Goal: Contribute content: Contribute content

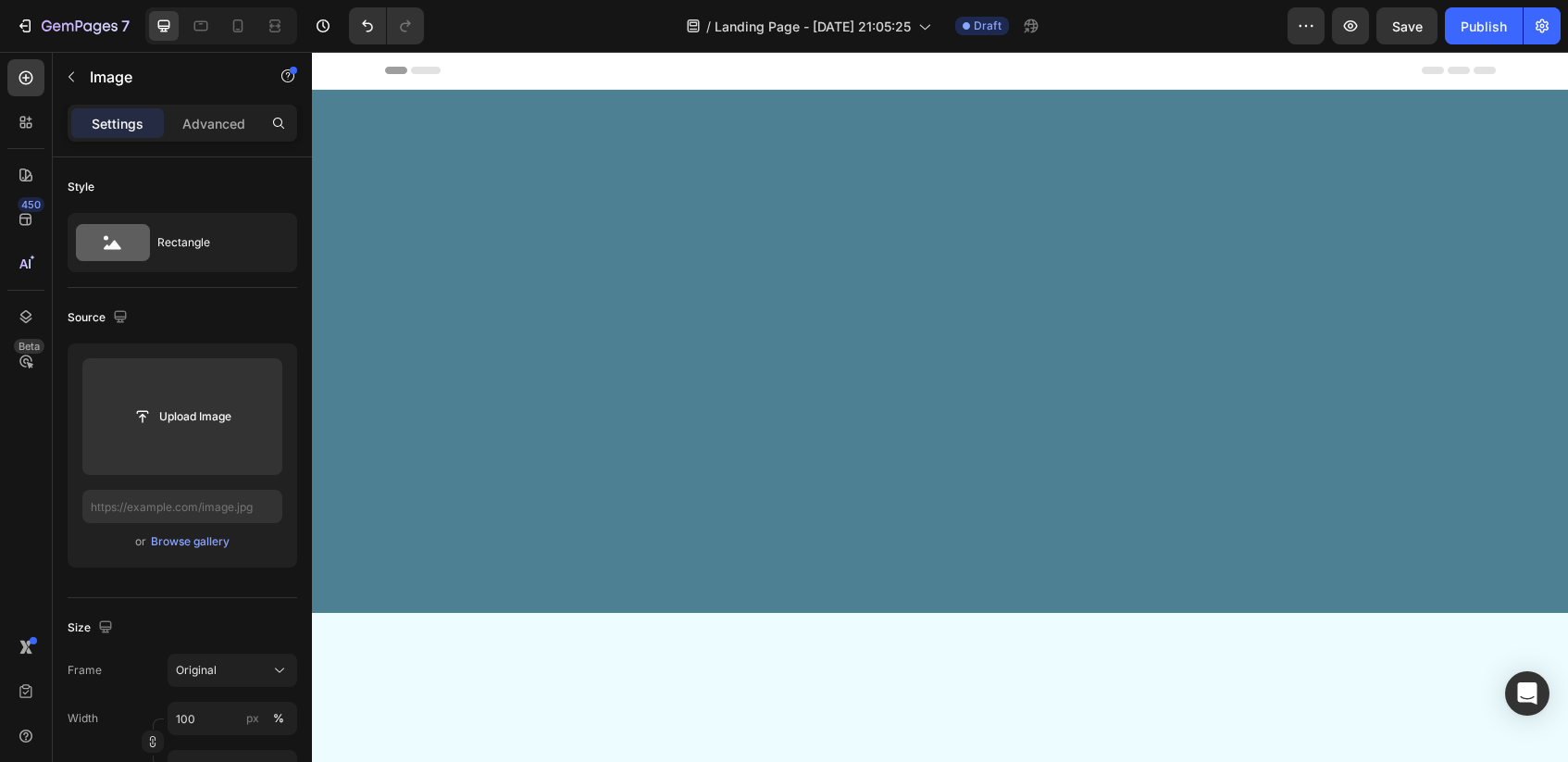
scroll to position [3724, 0]
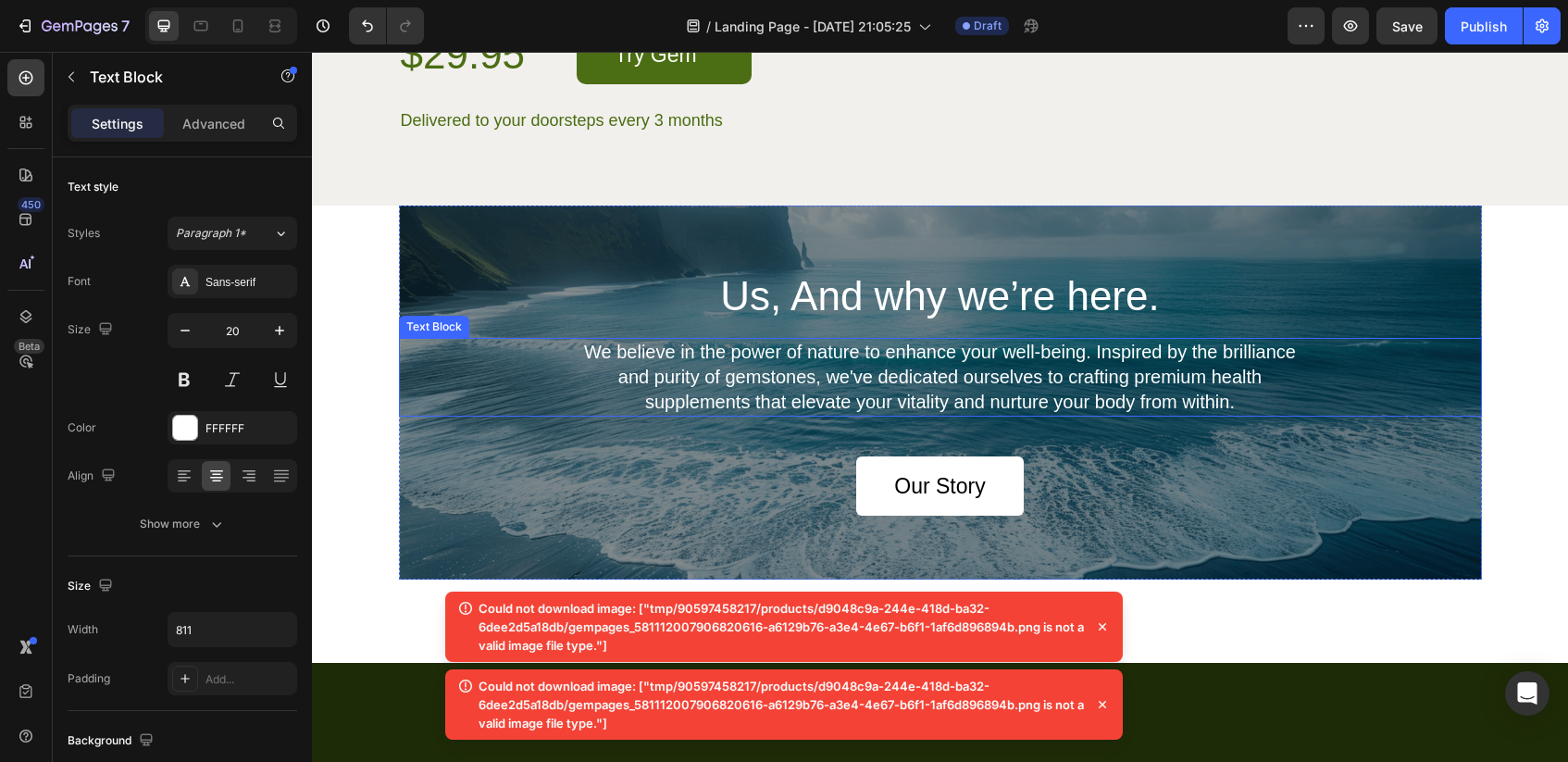
click at [1091, 414] on p "We believe in the power of nature to enhance your well-being. Inspired by the b…" at bounding box center [940, 377] width 747 height 75
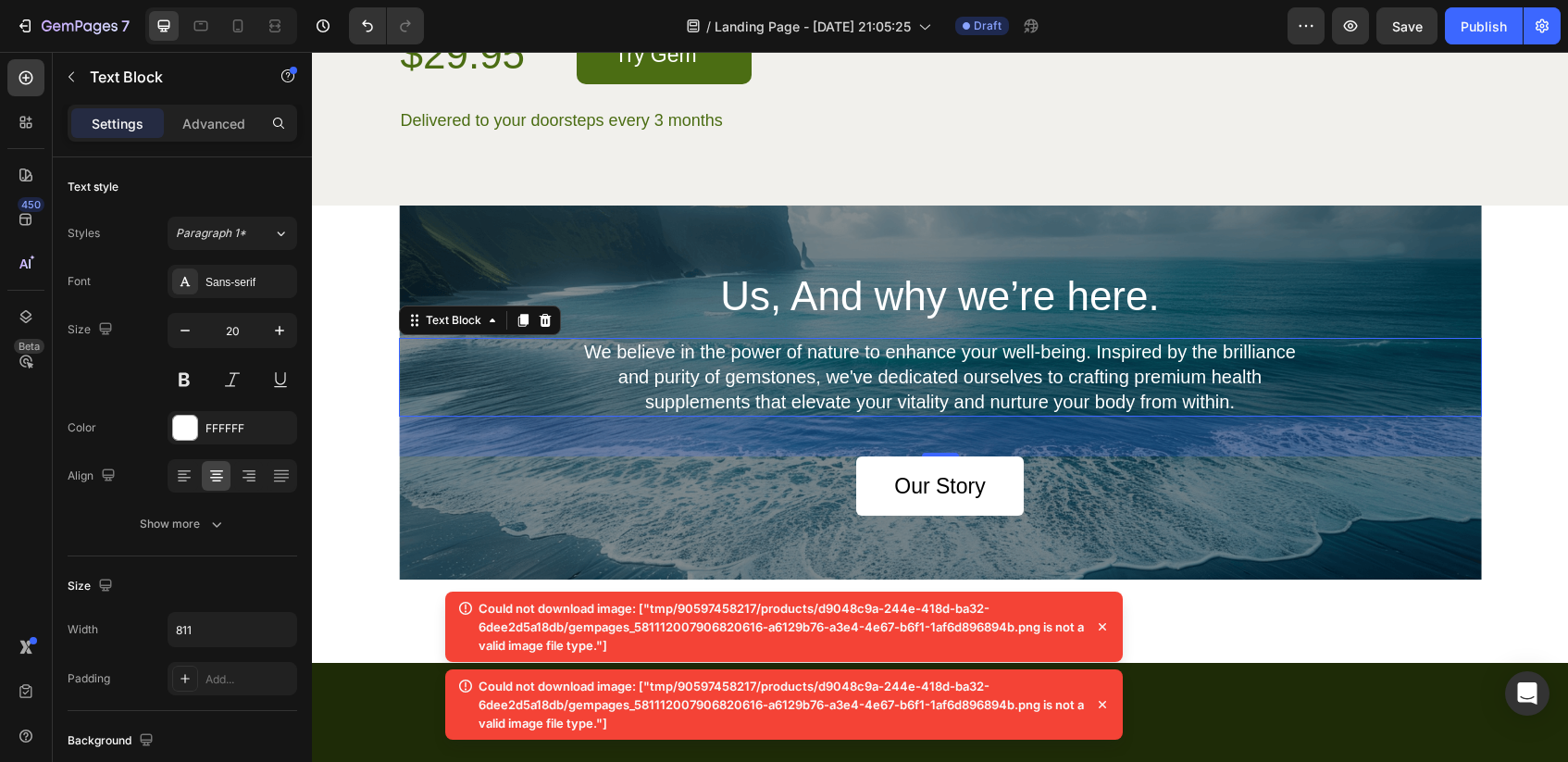
click at [1107, 625] on icon at bounding box center [1102, 626] width 19 height 19
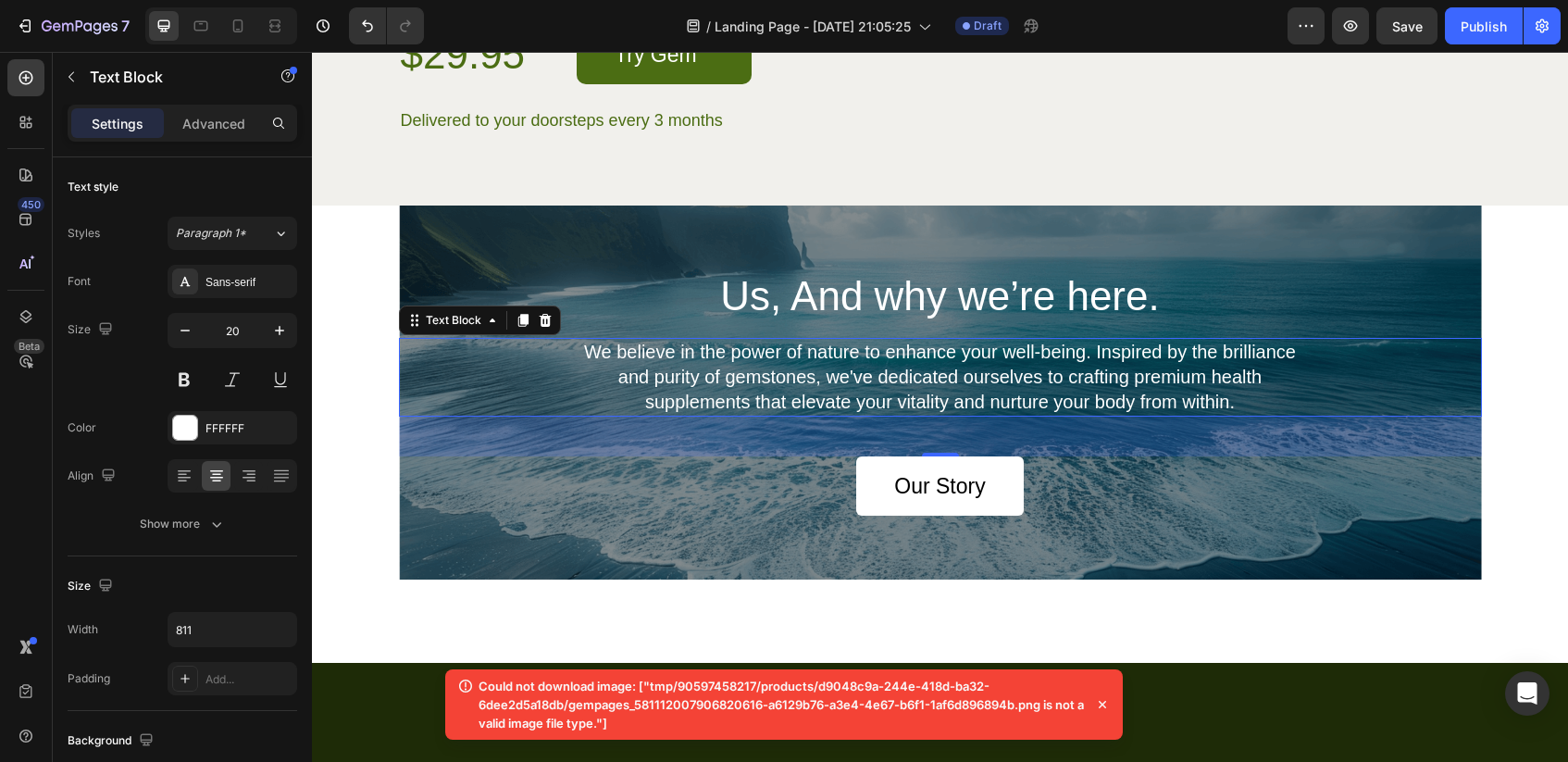
click at [1098, 707] on icon at bounding box center [1102, 704] width 19 height 19
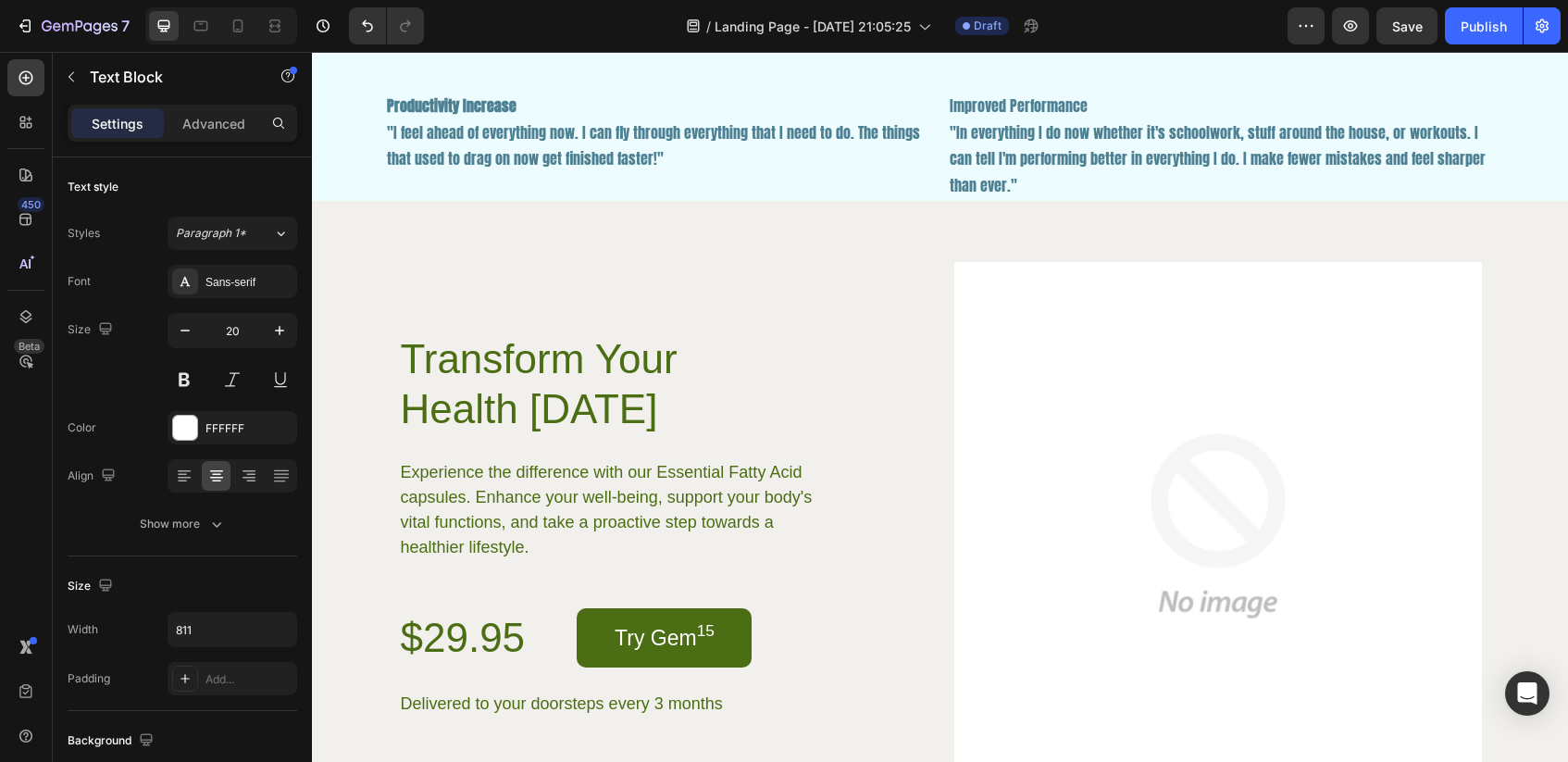
scroll to position [3214, 0]
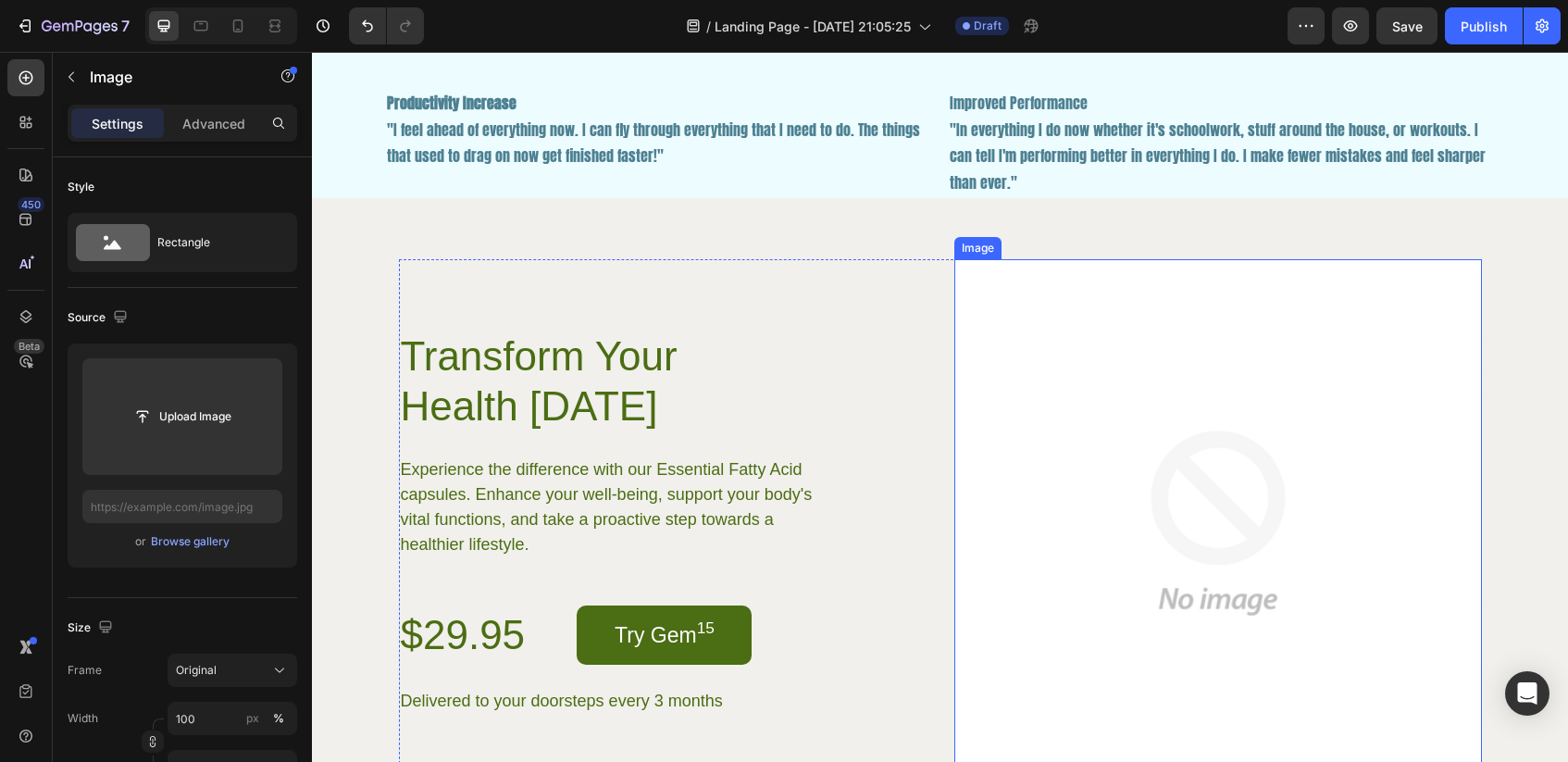
click at [1170, 448] on img at bounding box center [1218, 523] width 528 height 528
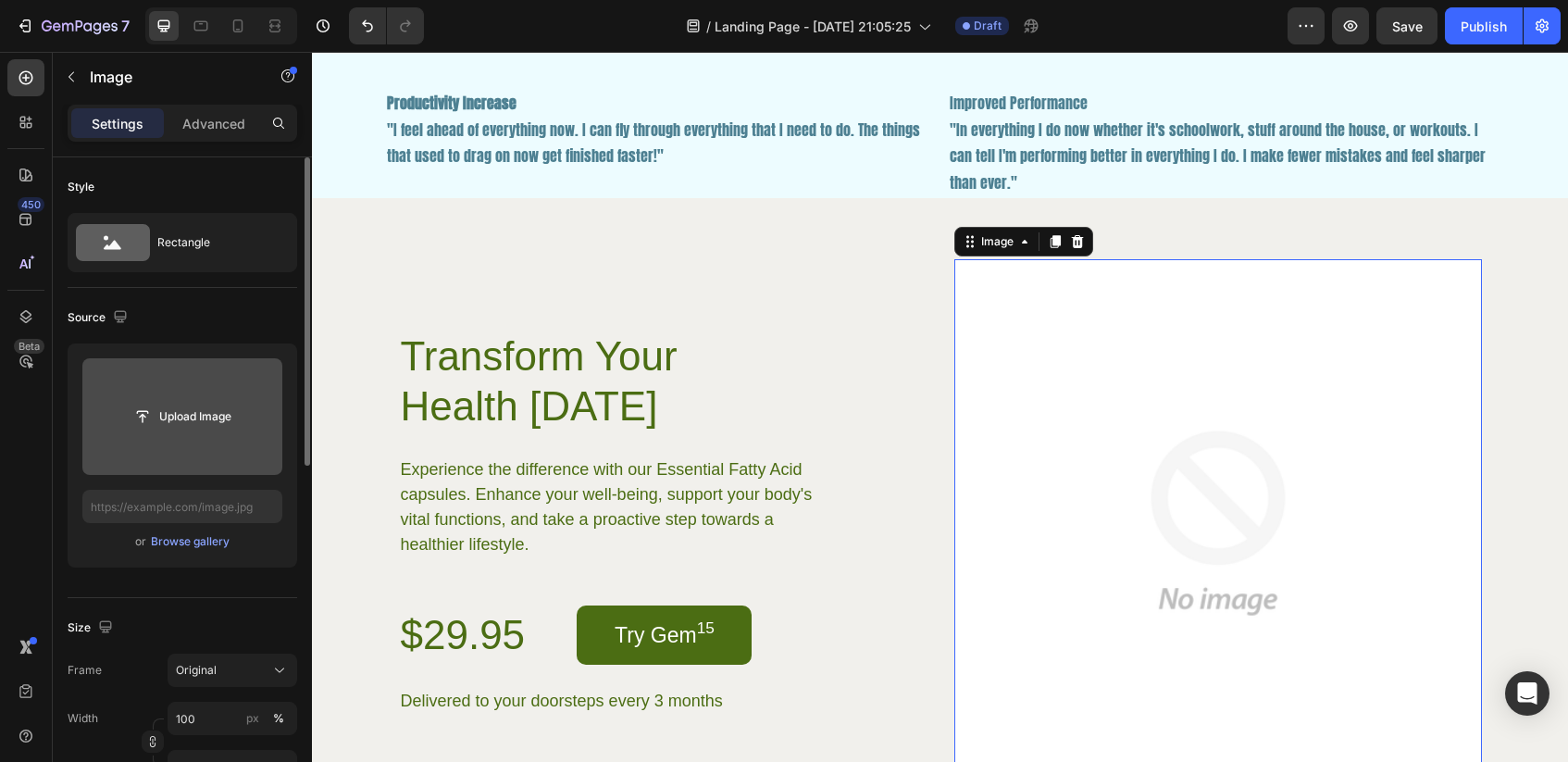
click at [172, 395] on input "file" at bounding box center [182, 416] width 200 height 116
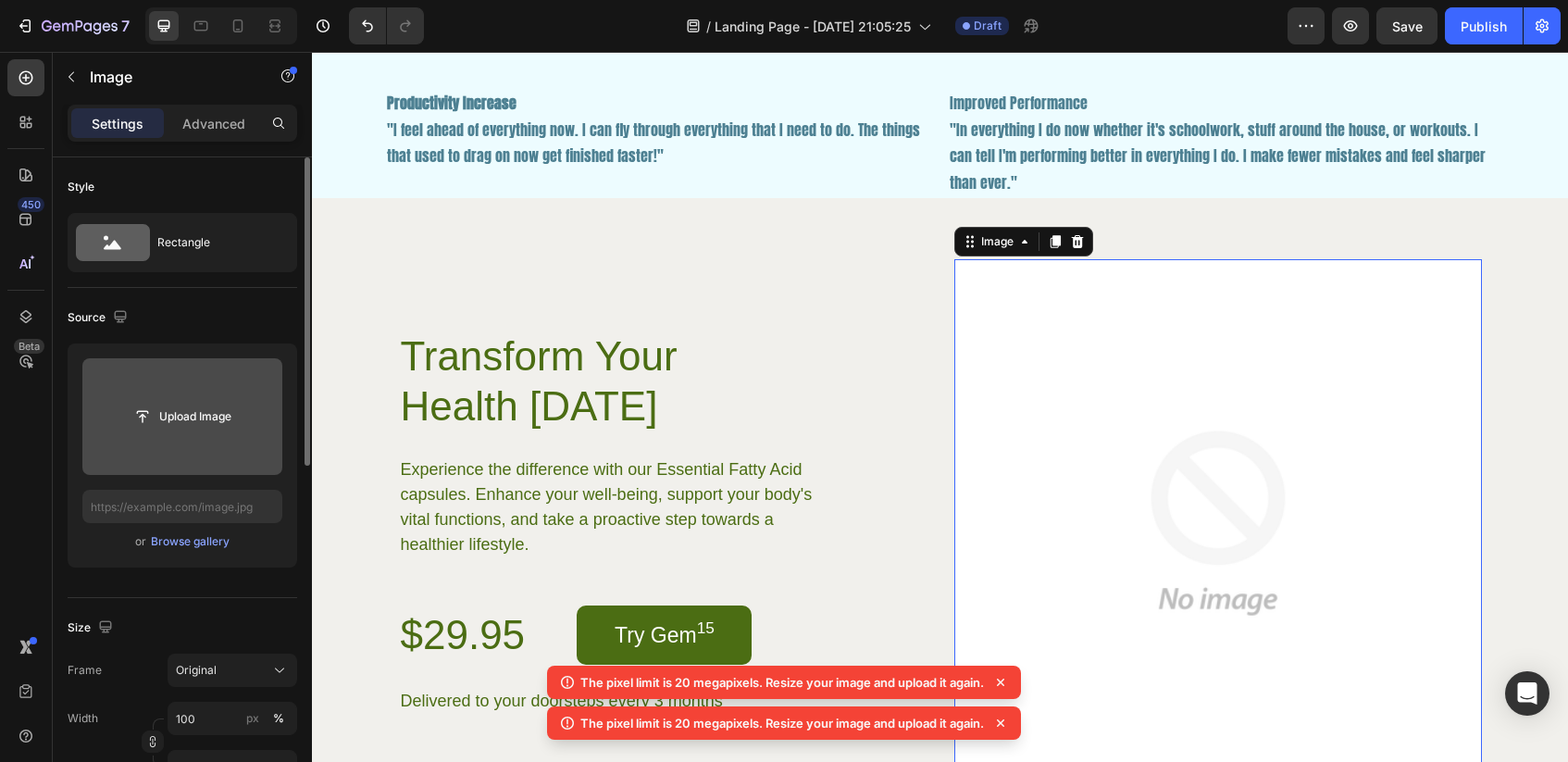
click at [1004, 679] on icon at bounding box center [1001, 682] width 19 height 19
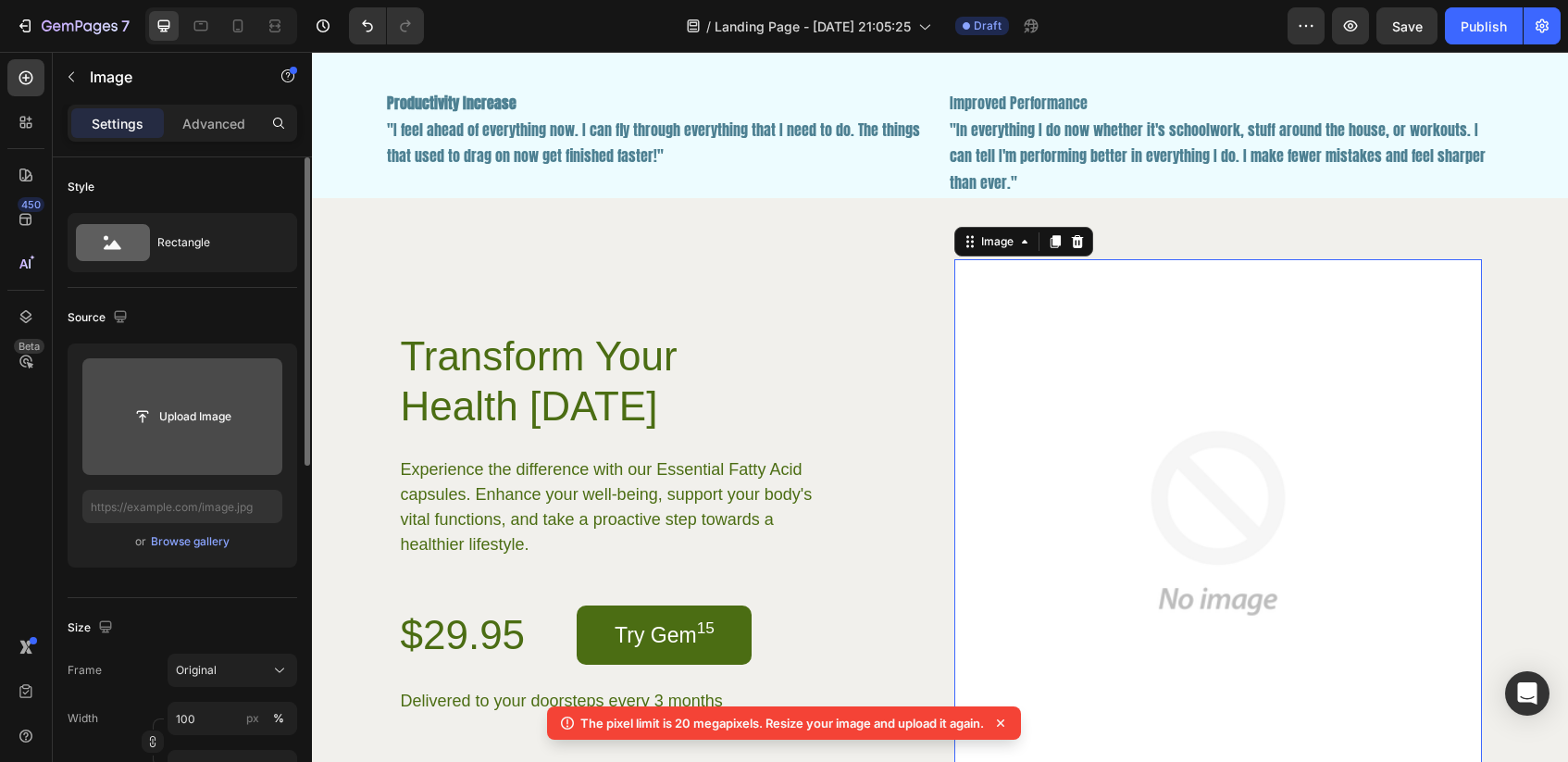
click at [1005, 725] on icon at bounding box center [1001, 722] width 19 height 19
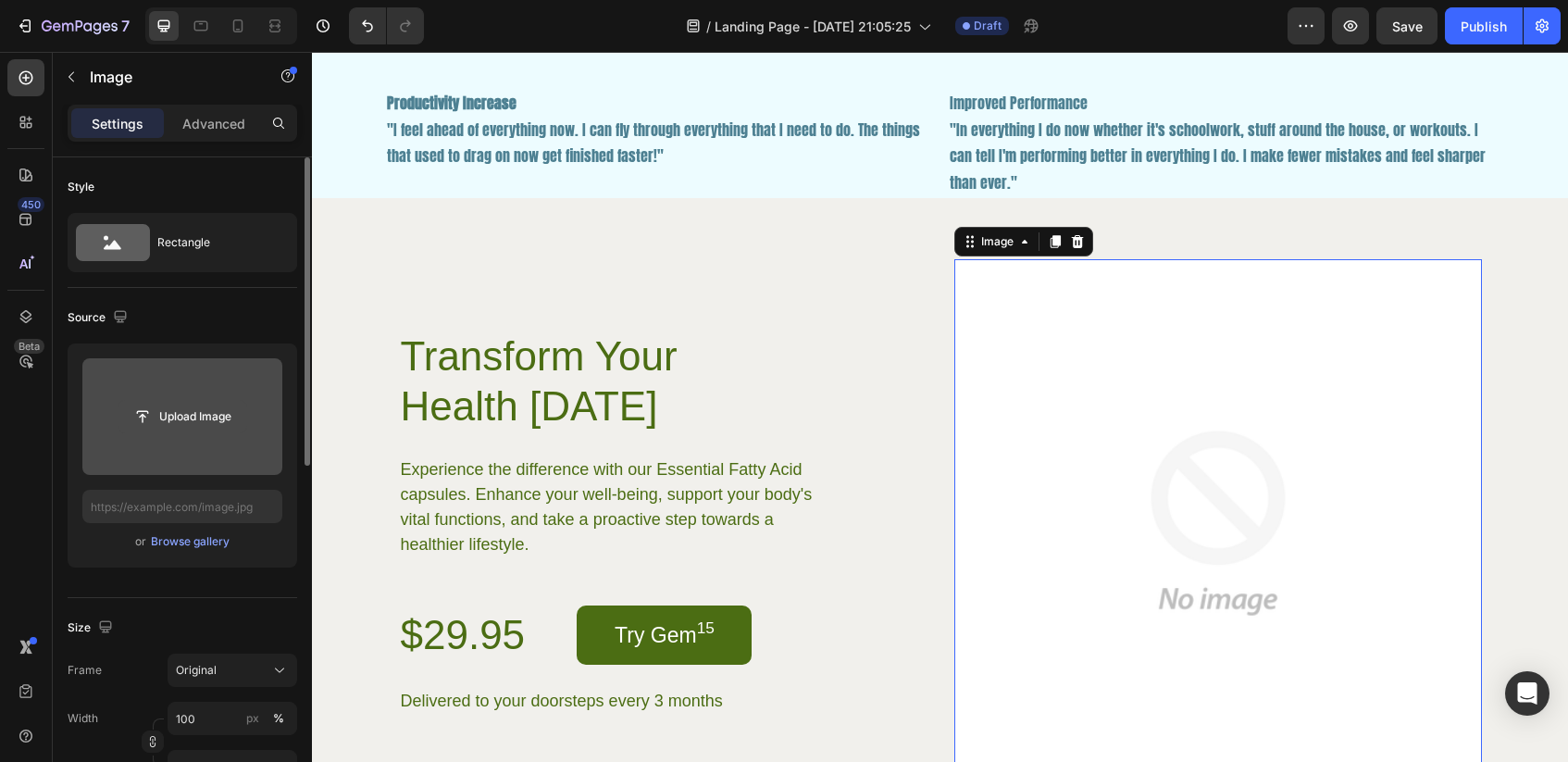
click at [195, 413] on input "file" at bounding box center [182, 416] width 128 height 32
click at [204, 413] on input "file" at bounding box center [182, 416] width 128 height 32
type input "C:\fakepath\thnk rock.pdf"
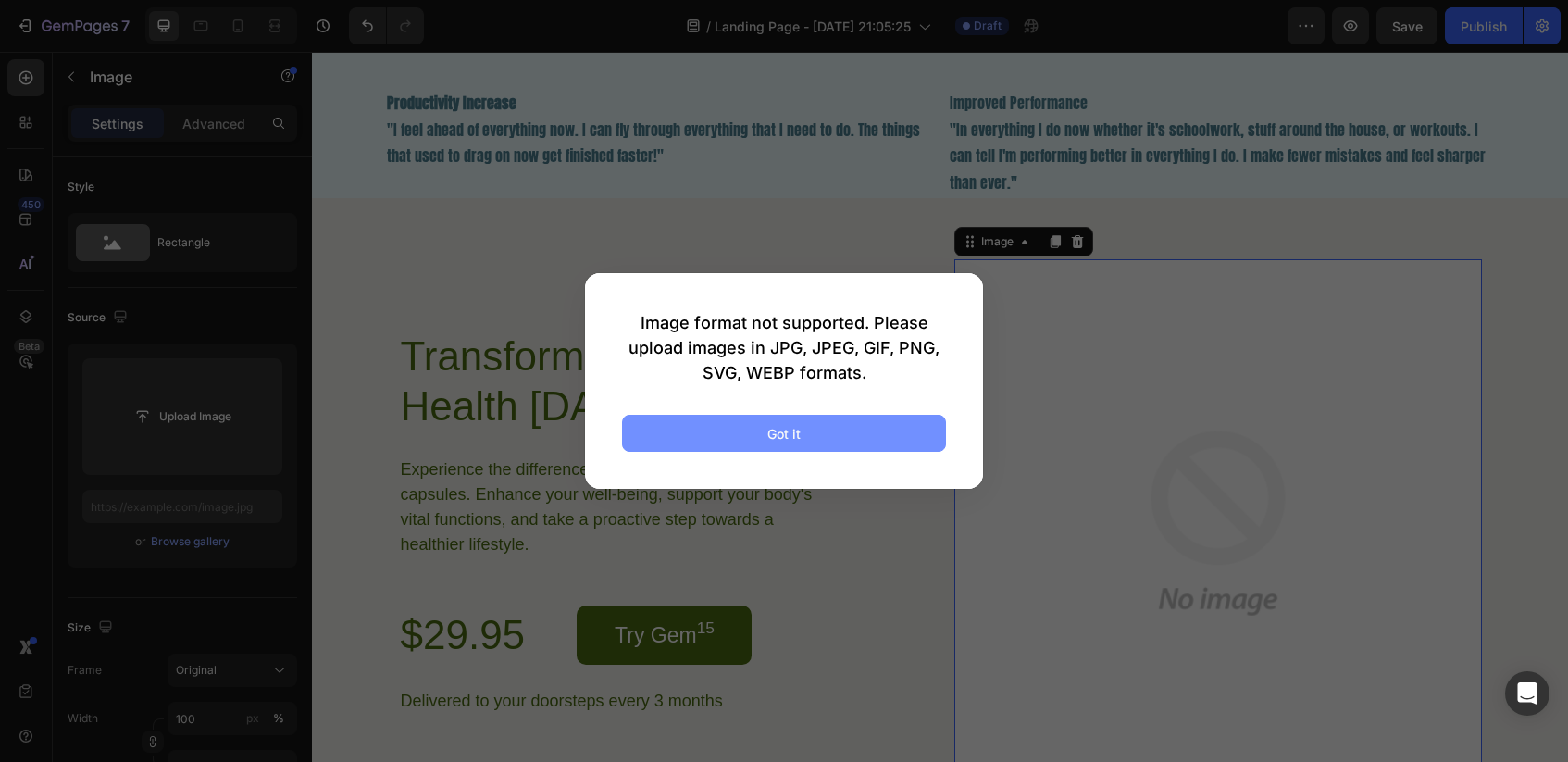
click at [748, 428] on button "Got it" at bounding box center [784, 432] width 324 height 37
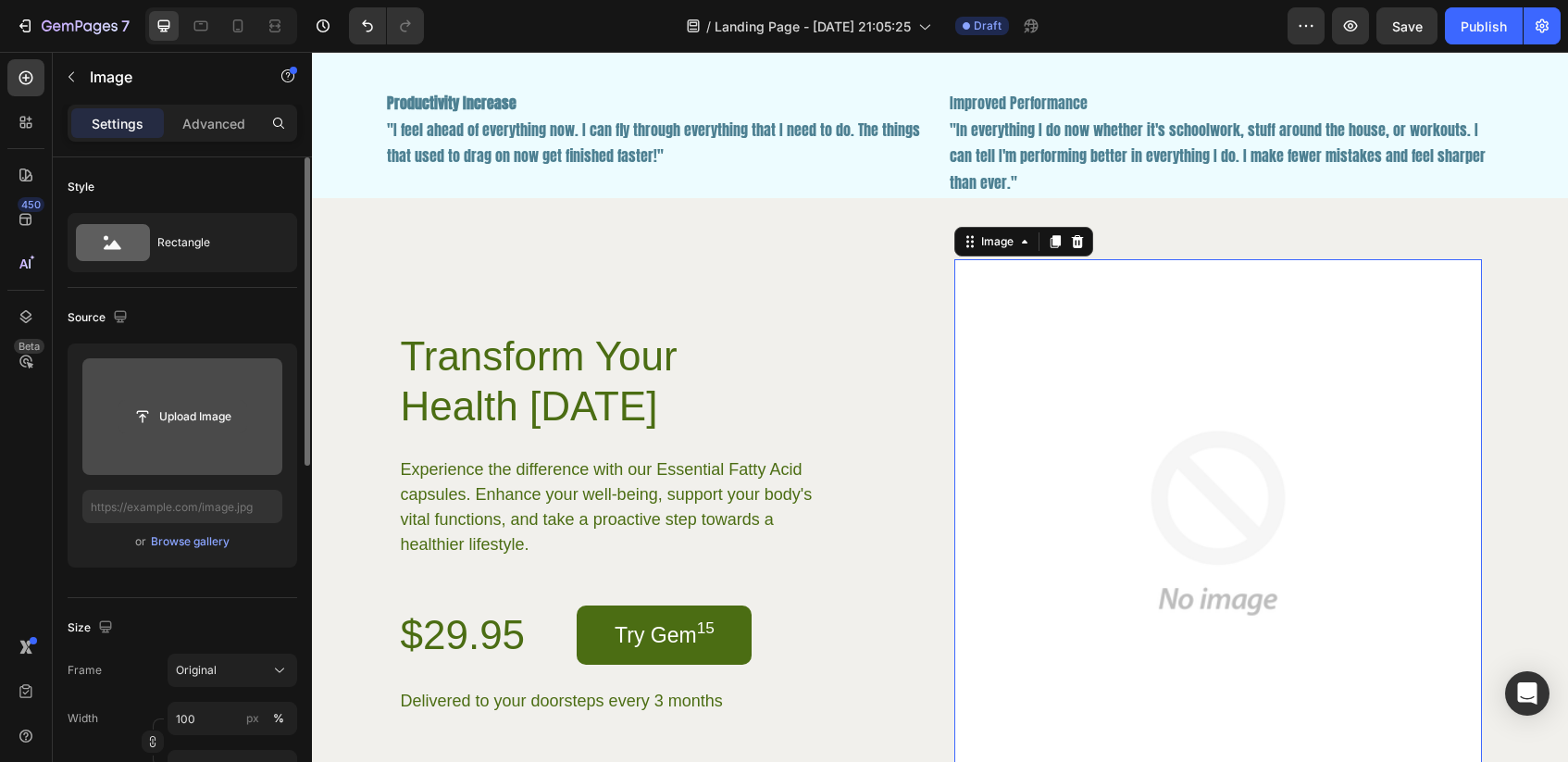
click at [152, 410] on input "file" at bounding box center [182, 416] width 128 height 32
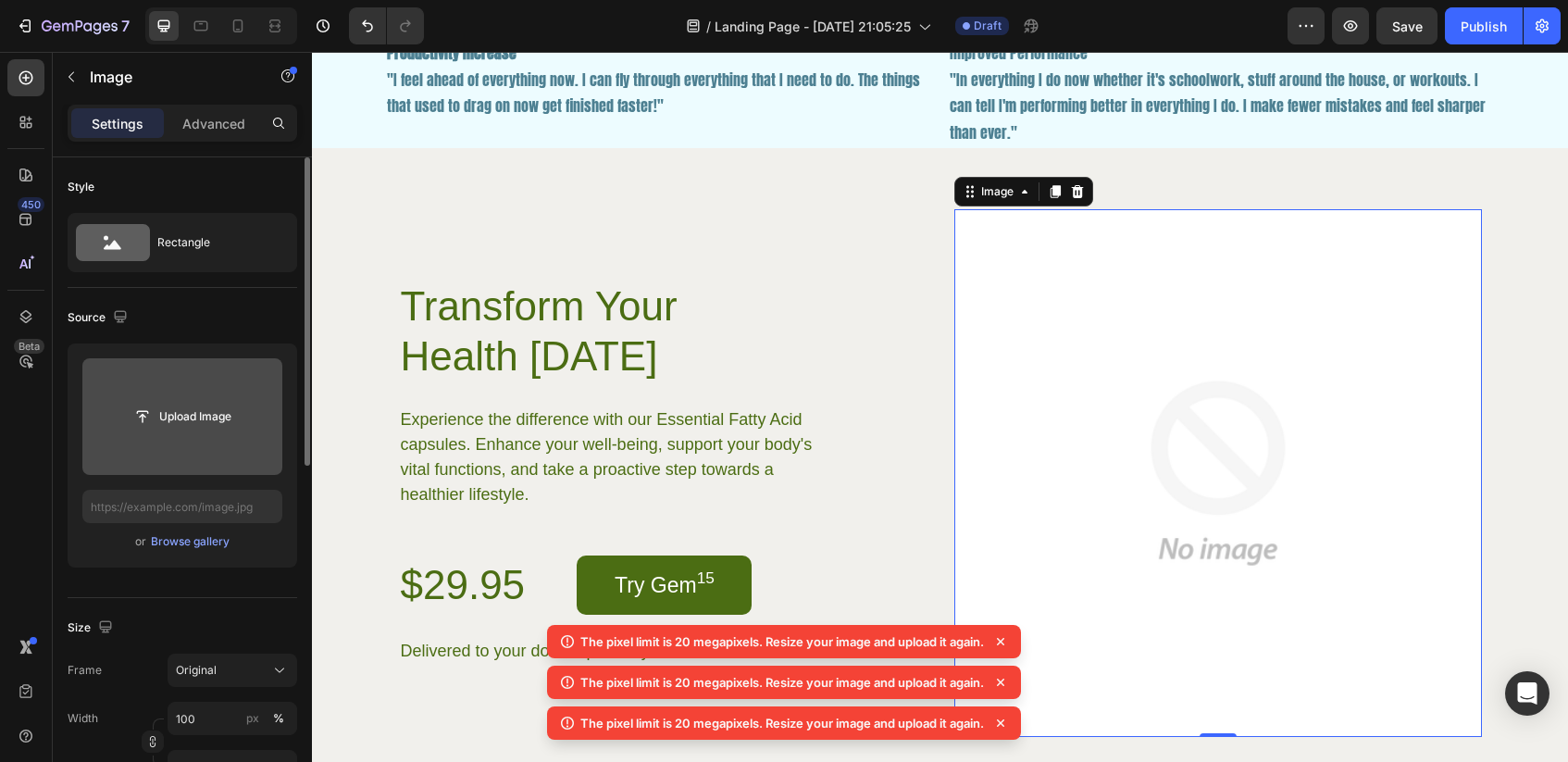
scroll to position [3265, 0]
click at [105, 400] on div "Upload Image" at bounding box center [182, 417] width 200 height 34
click at [183, 412] on input "file" at bounding box center [182, 416] width 128 height 32
click at [1007, 644] on icon at bounding box center [1001, 641] width 19 height 19
click at [1006, 639] on icon at bounding box center [1001, 641] width 19 height 19
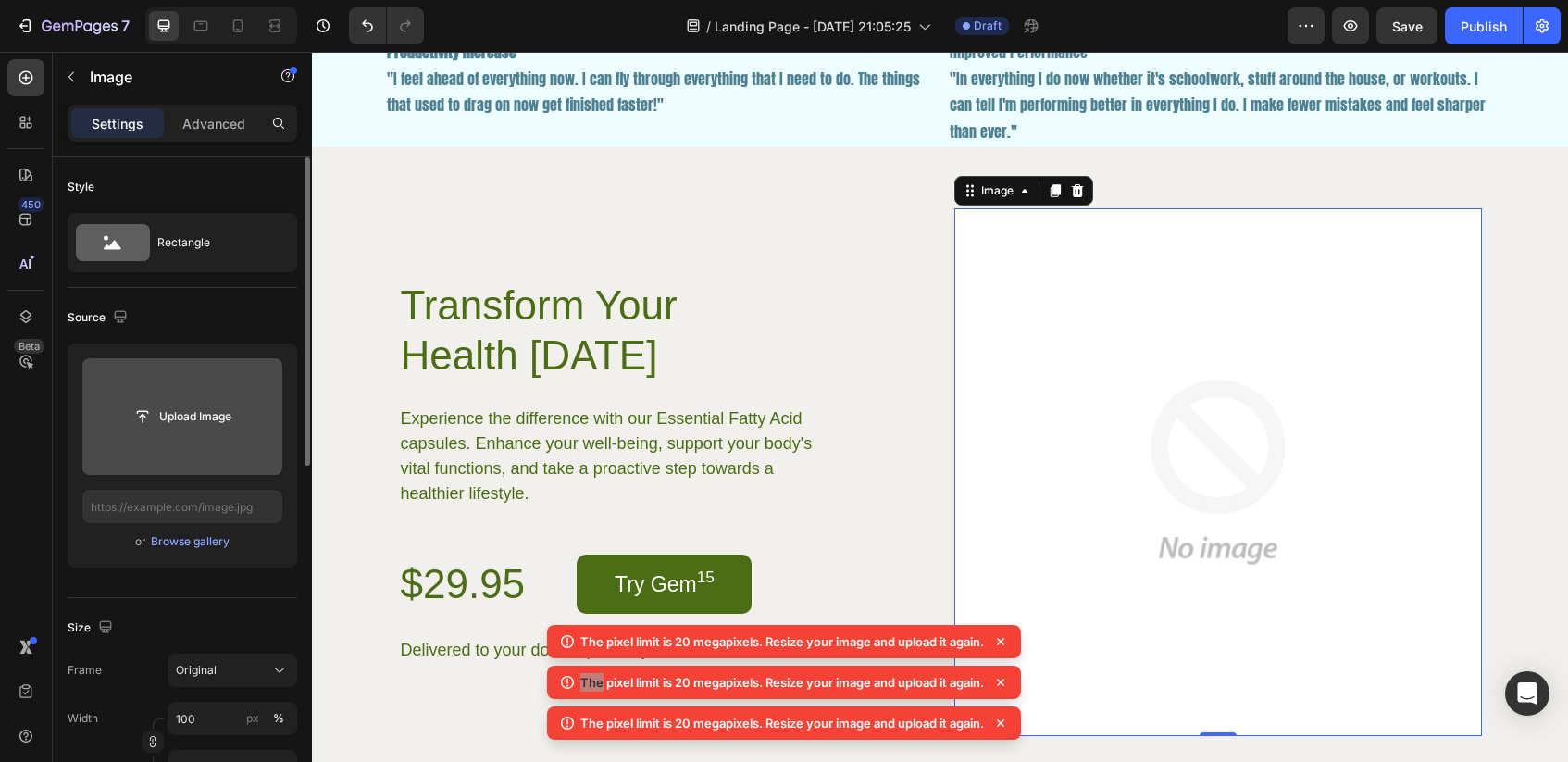
click at [1006, 639] on icon at bounding box center [1001, 641] width 19 height 19
click at [1006, 706] on div "The pixel limit is 20 megapixels. Resize your image and upload it again." at bounding box center [784, 723] width 474 height 34
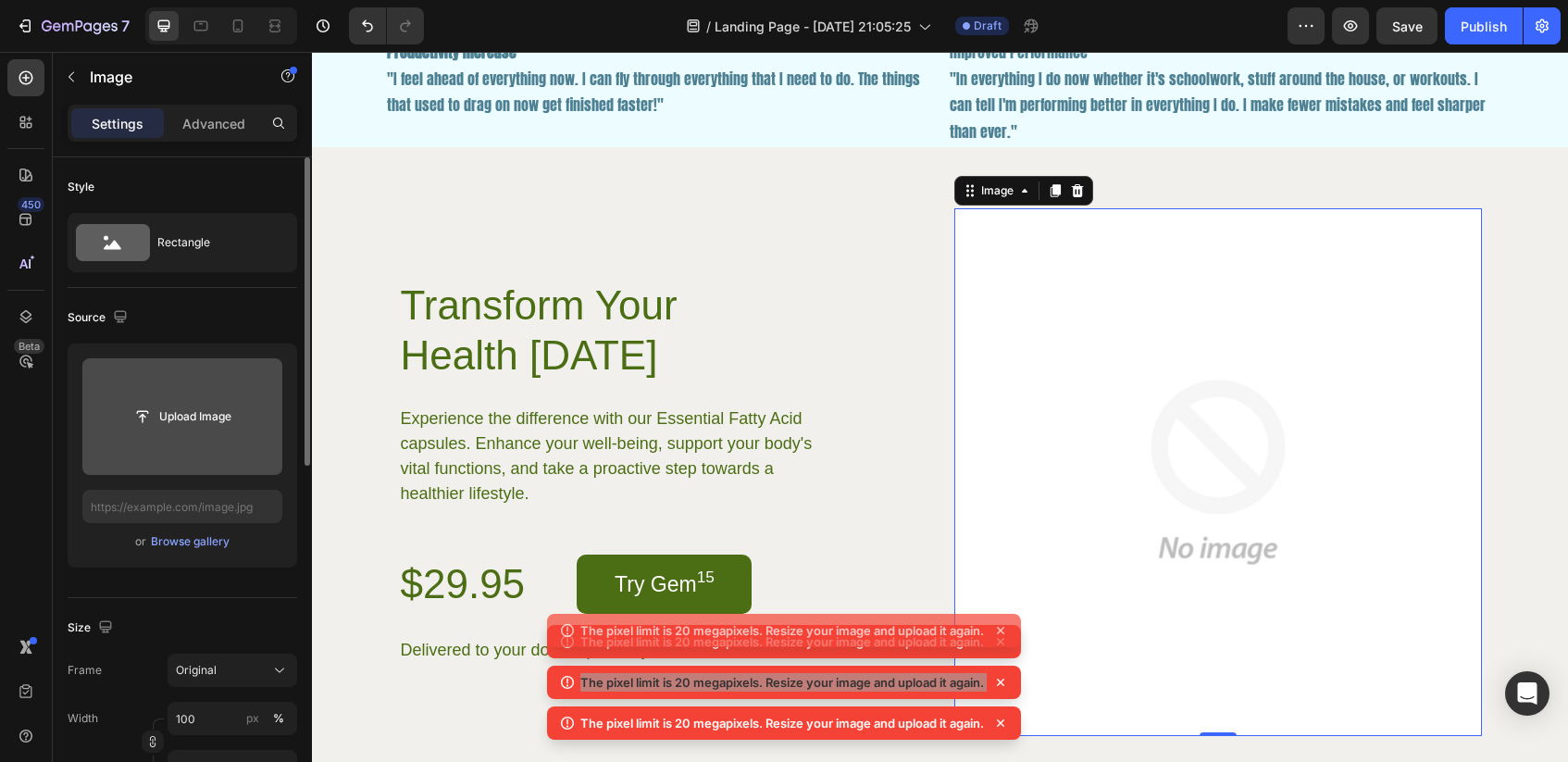
click at [1006, 639] on icon at bounding box center [1001, 641] width 19 height 19
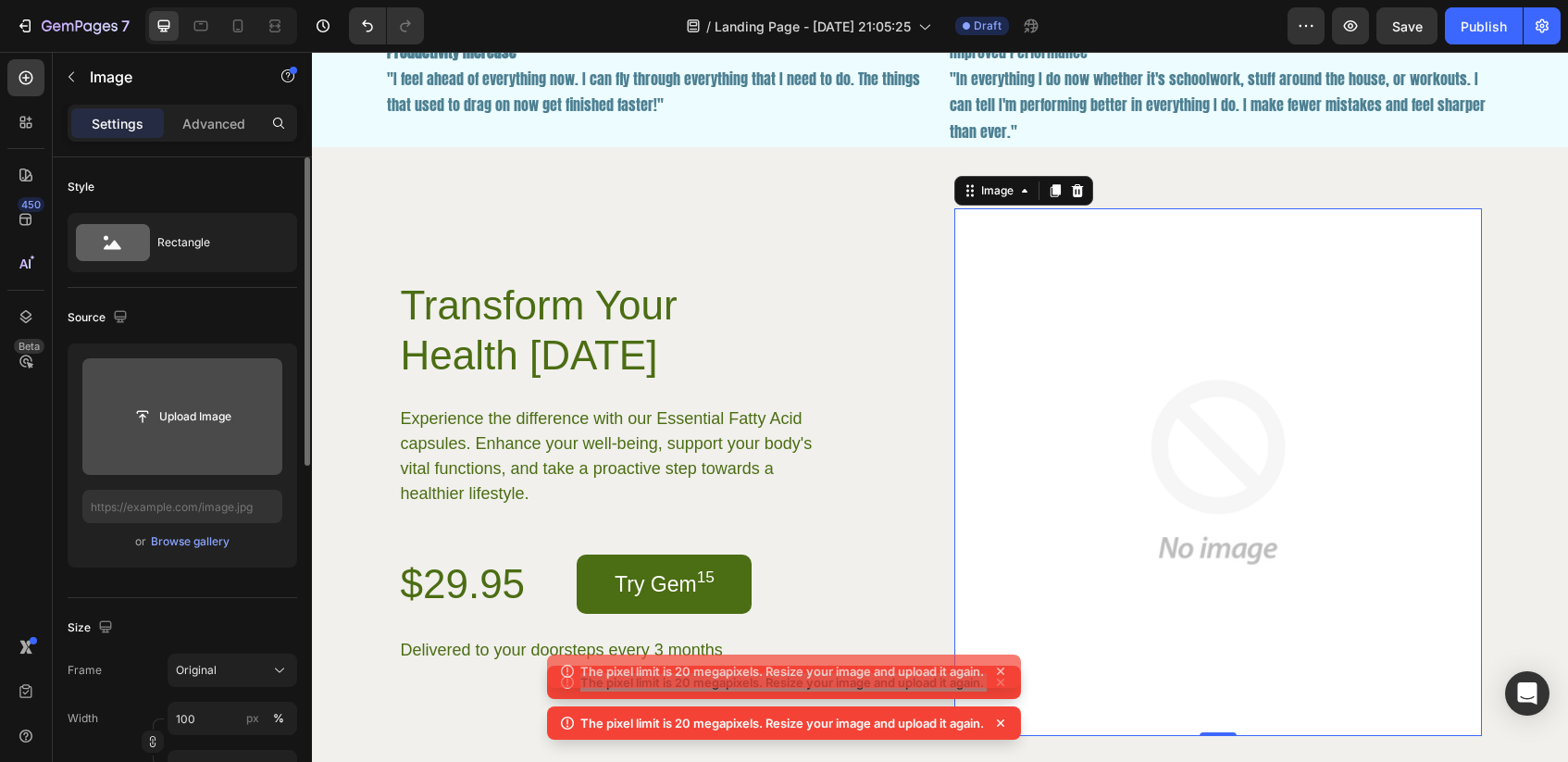
click at [1006, 639] on div "The pixel limit is 20 megapixels. Resize your image and upload it again. The pi…" at bounding box center [784, 686] width 474 height 122
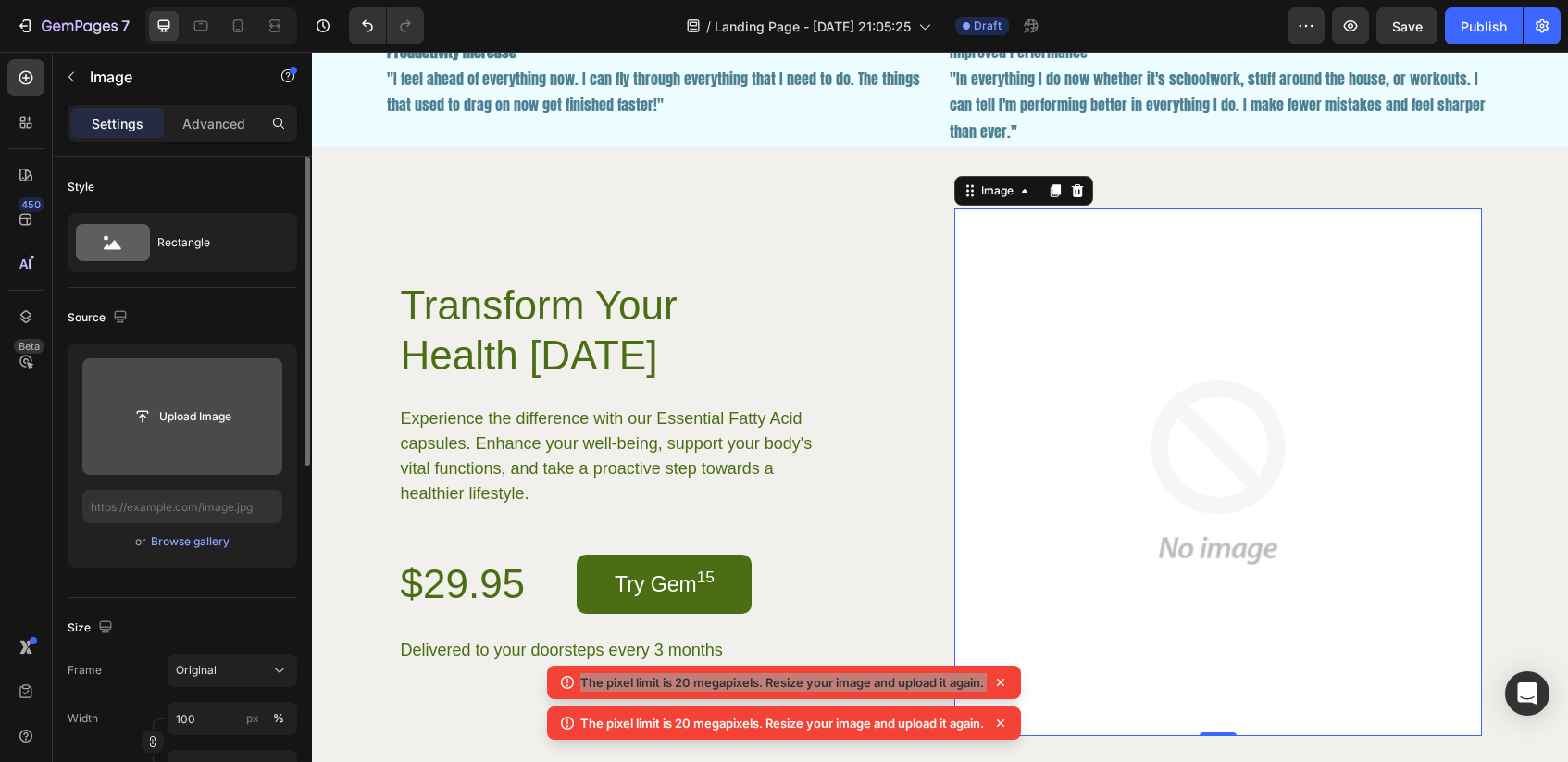
click at [1006, 639] on img at bounding box center [1218, 472] width 528 height 528
click at [1005, 684] on icon at bounding box center [1000, 682] width 7 height 7
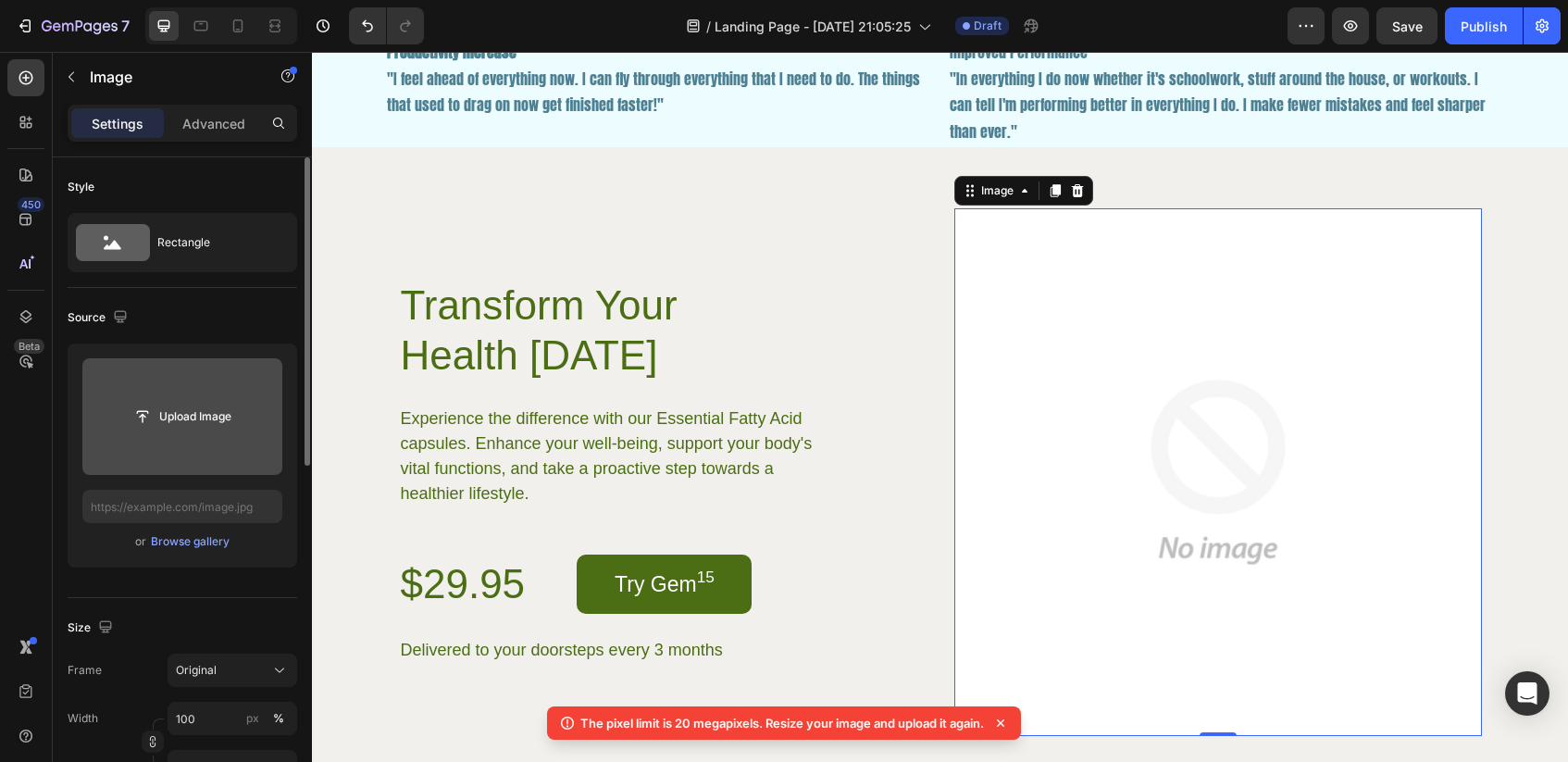
click at [1004, 730] on icon at bounding box center [1001, 722] width 19 height 19
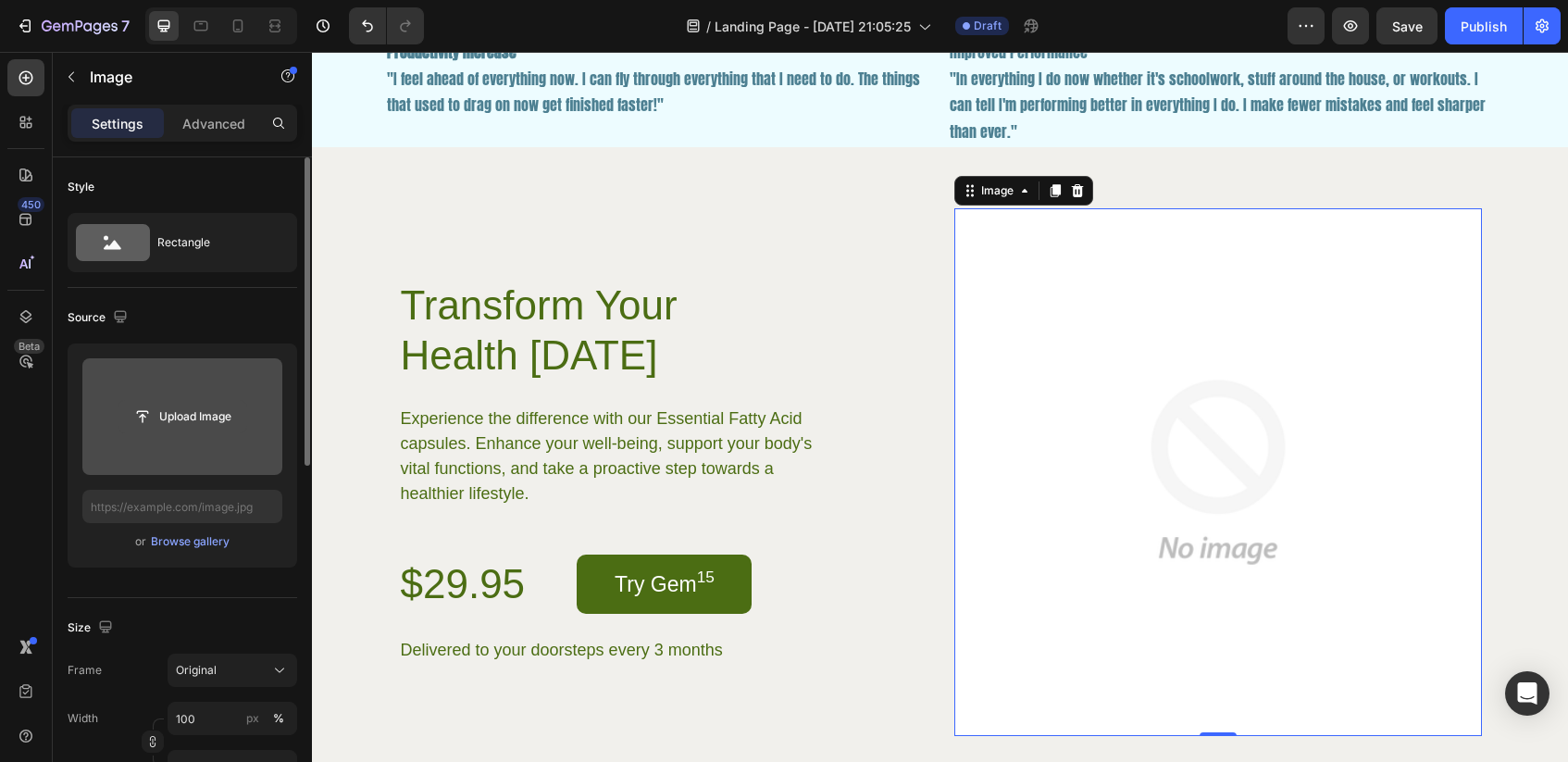
click at [199, 416] on input "file" at bounding box center [182, 416] width 128 height 32
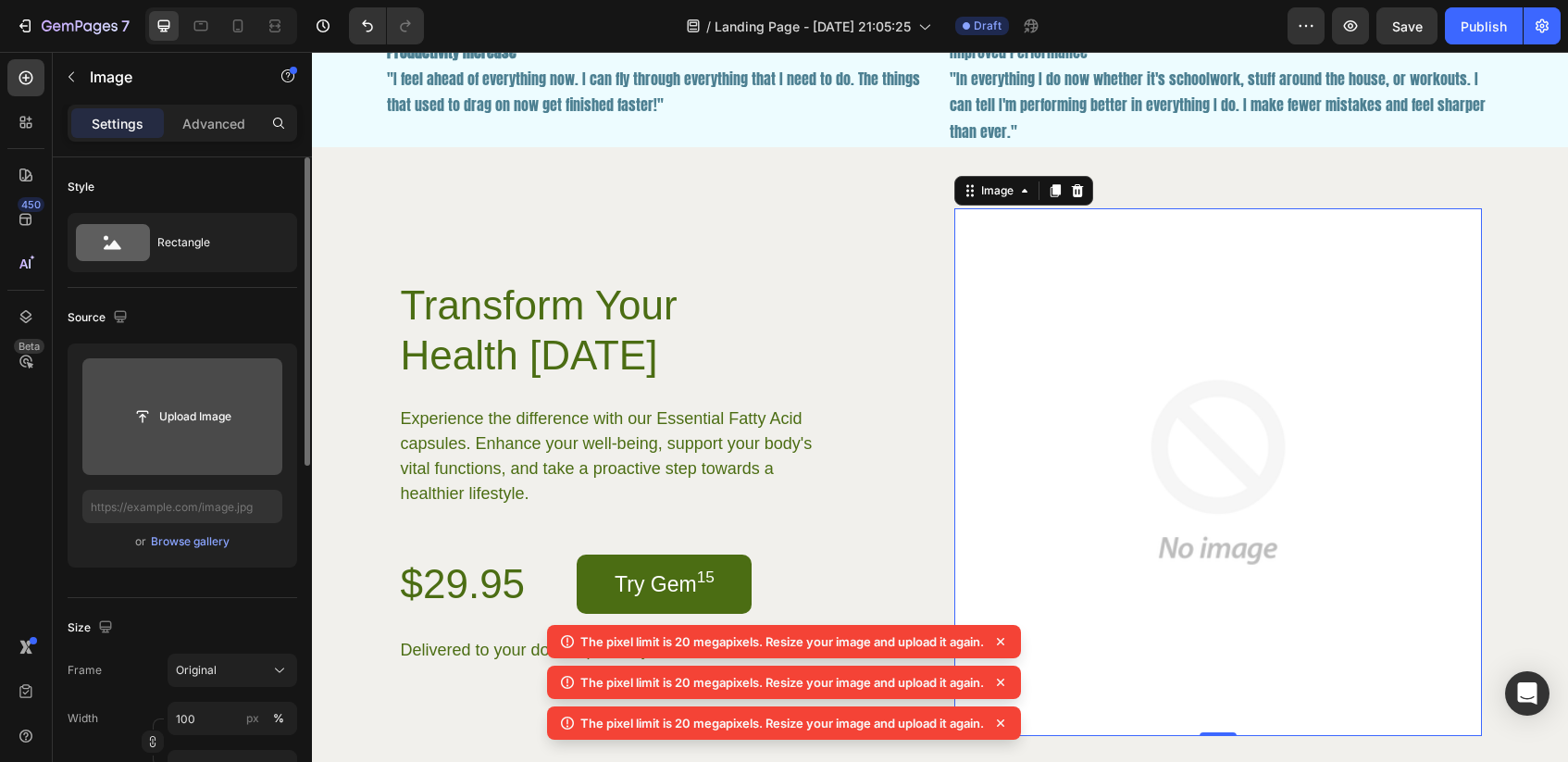
click at [1005, 641] on icon at bounding box center [1000, 641] width 7 height 7
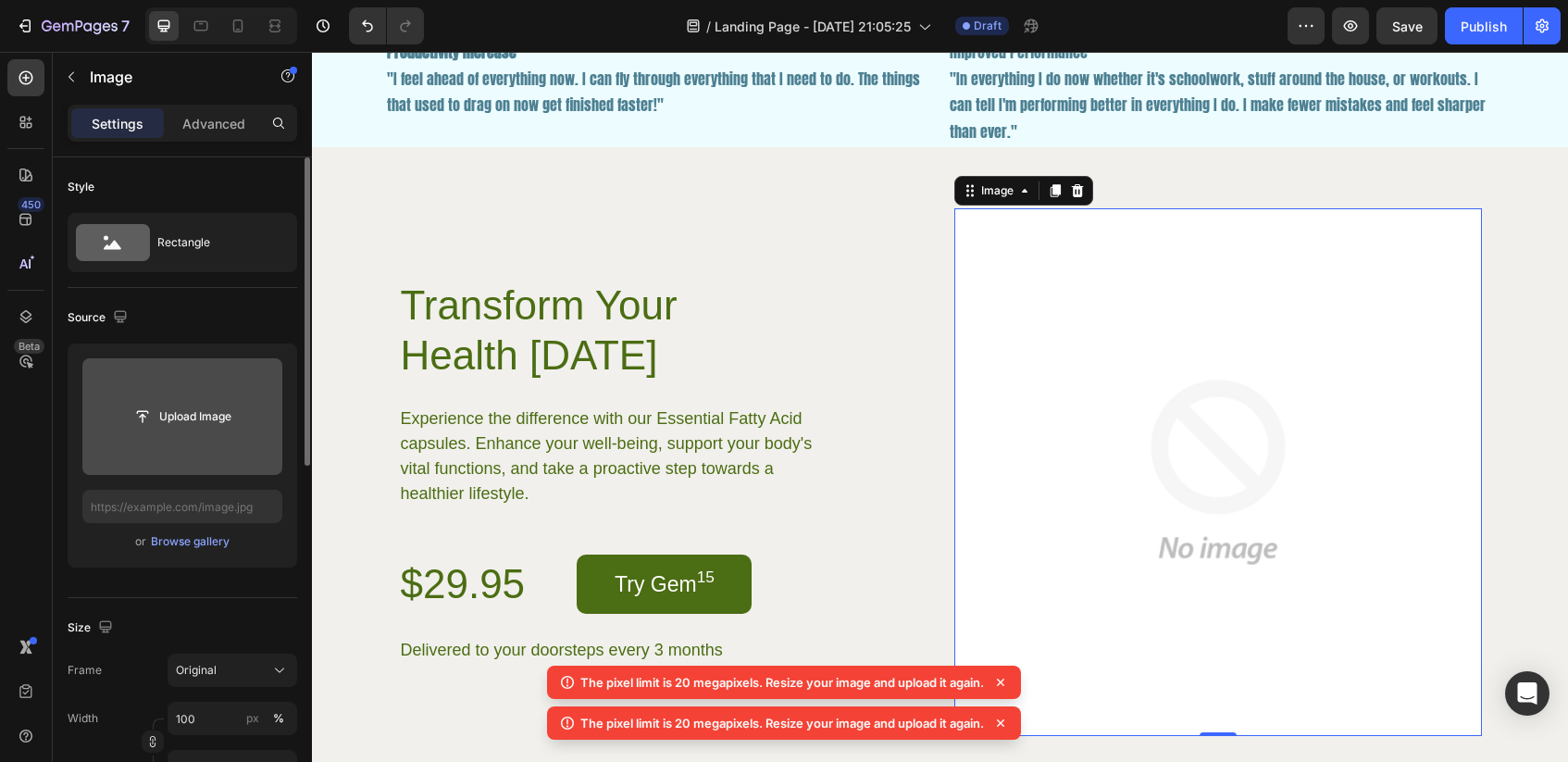
click at [1004, 677] on icon at bounding box center [1001, 682] width 19 height 19
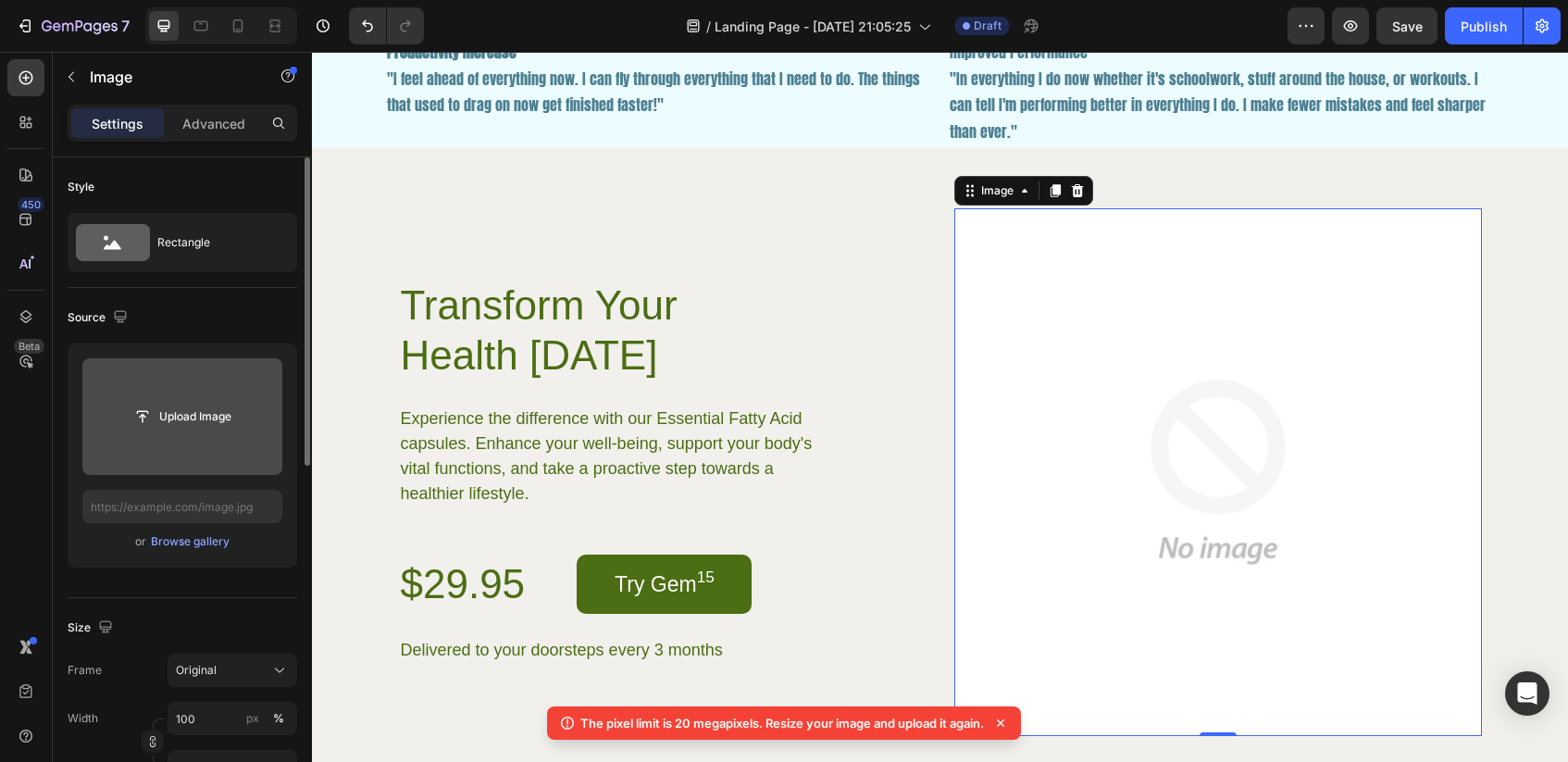
click at [1002, 719] on icon at bounding box center [1001, 722] width 19 height 19
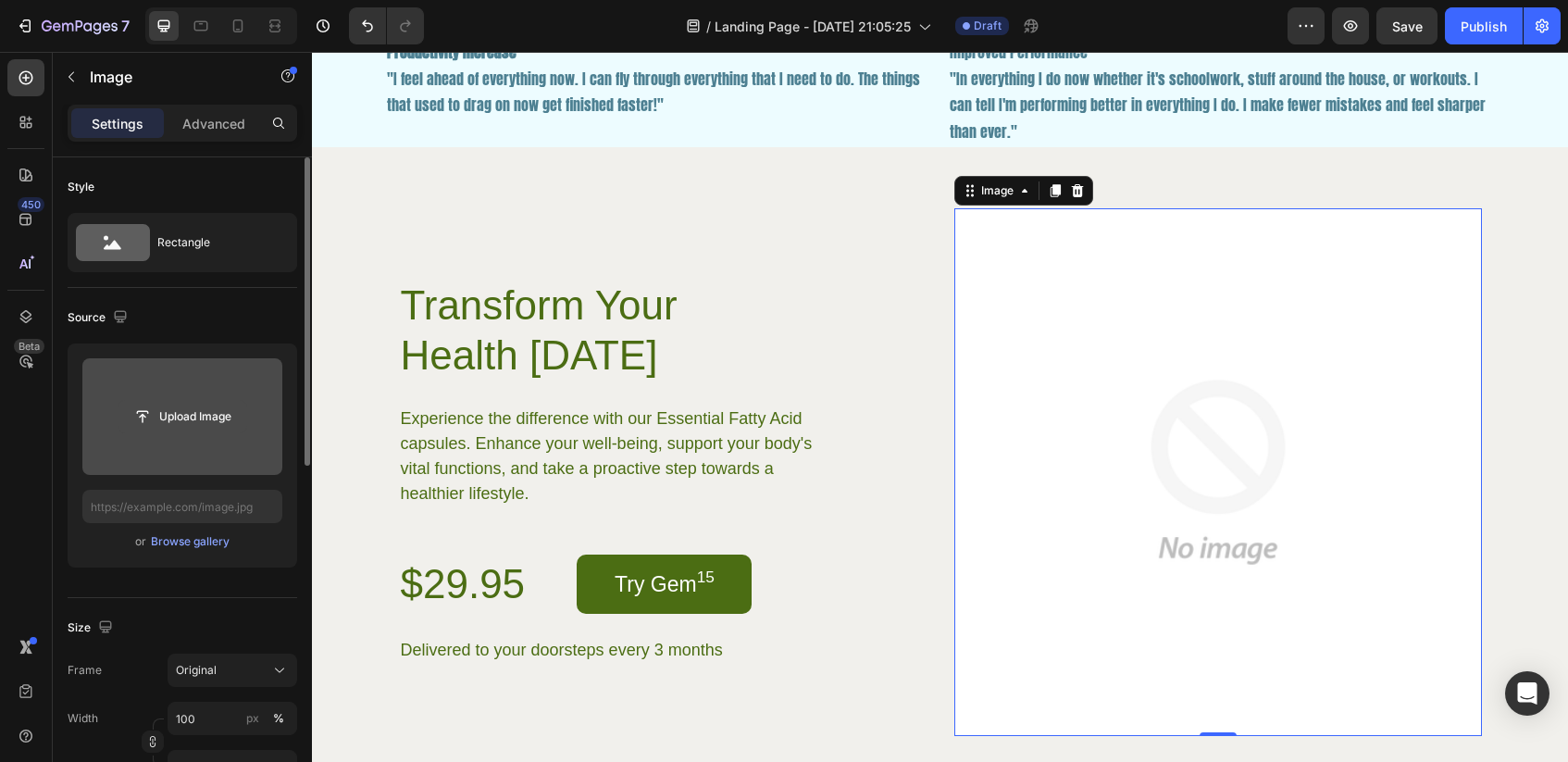
click at [237, 430] on input "file" at bounding box center [182, 416] width 128 height 32
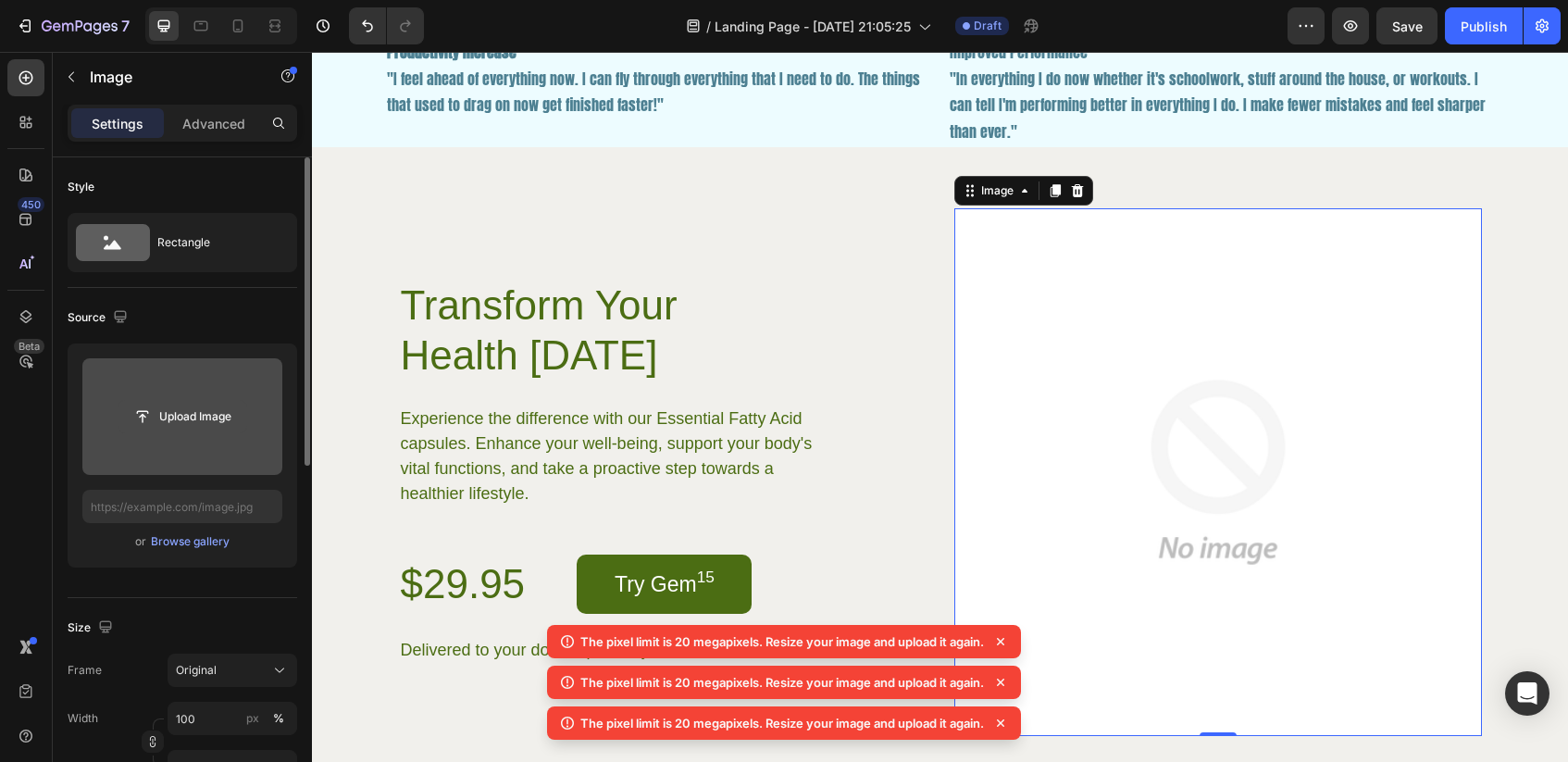
click at [186, 417] on input "file" at bounding box center [182, 416] width 128 height 32
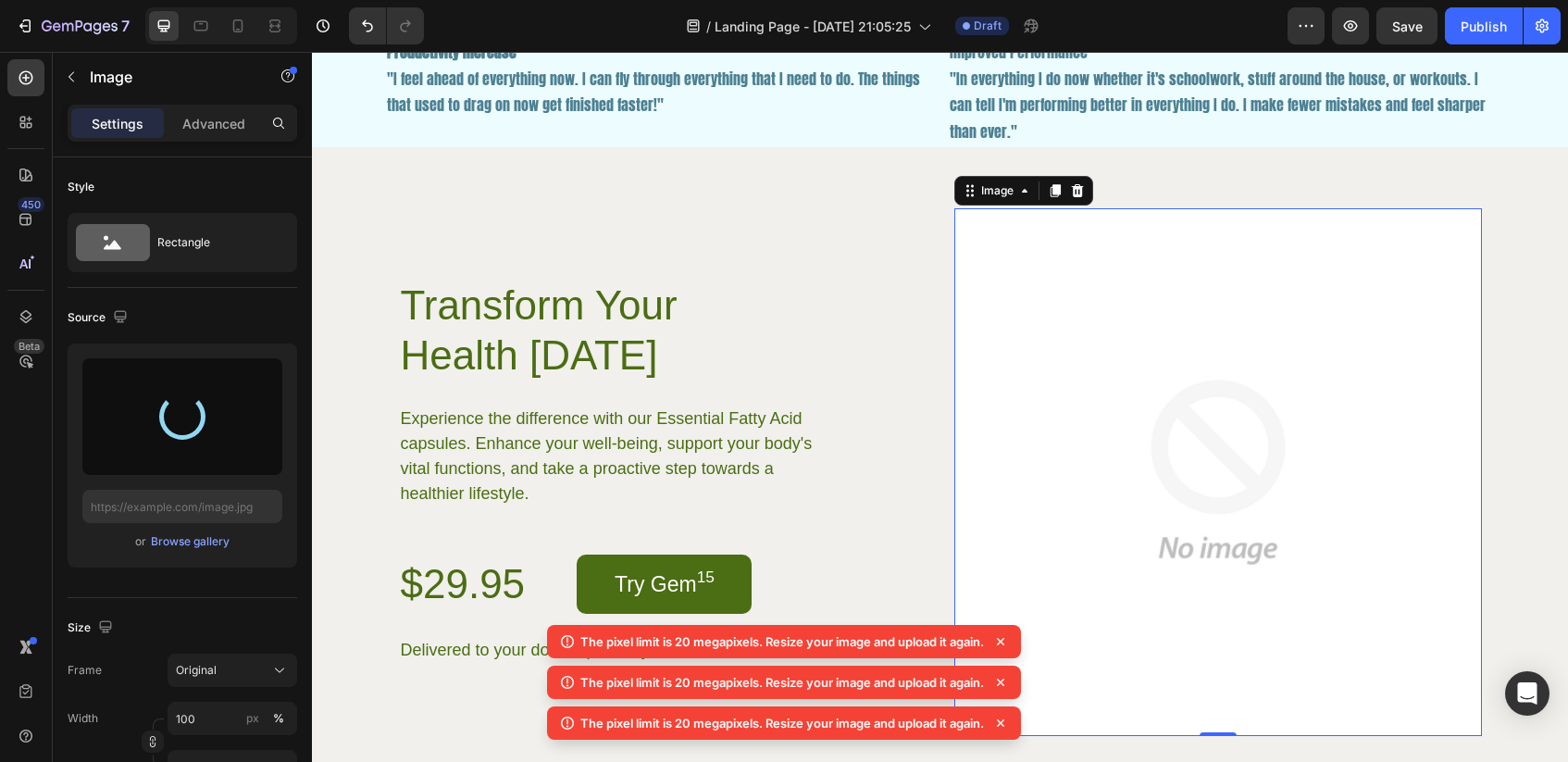
click at [1005, 639] on icon at bounding box center [1000, 641] width 7 height 7
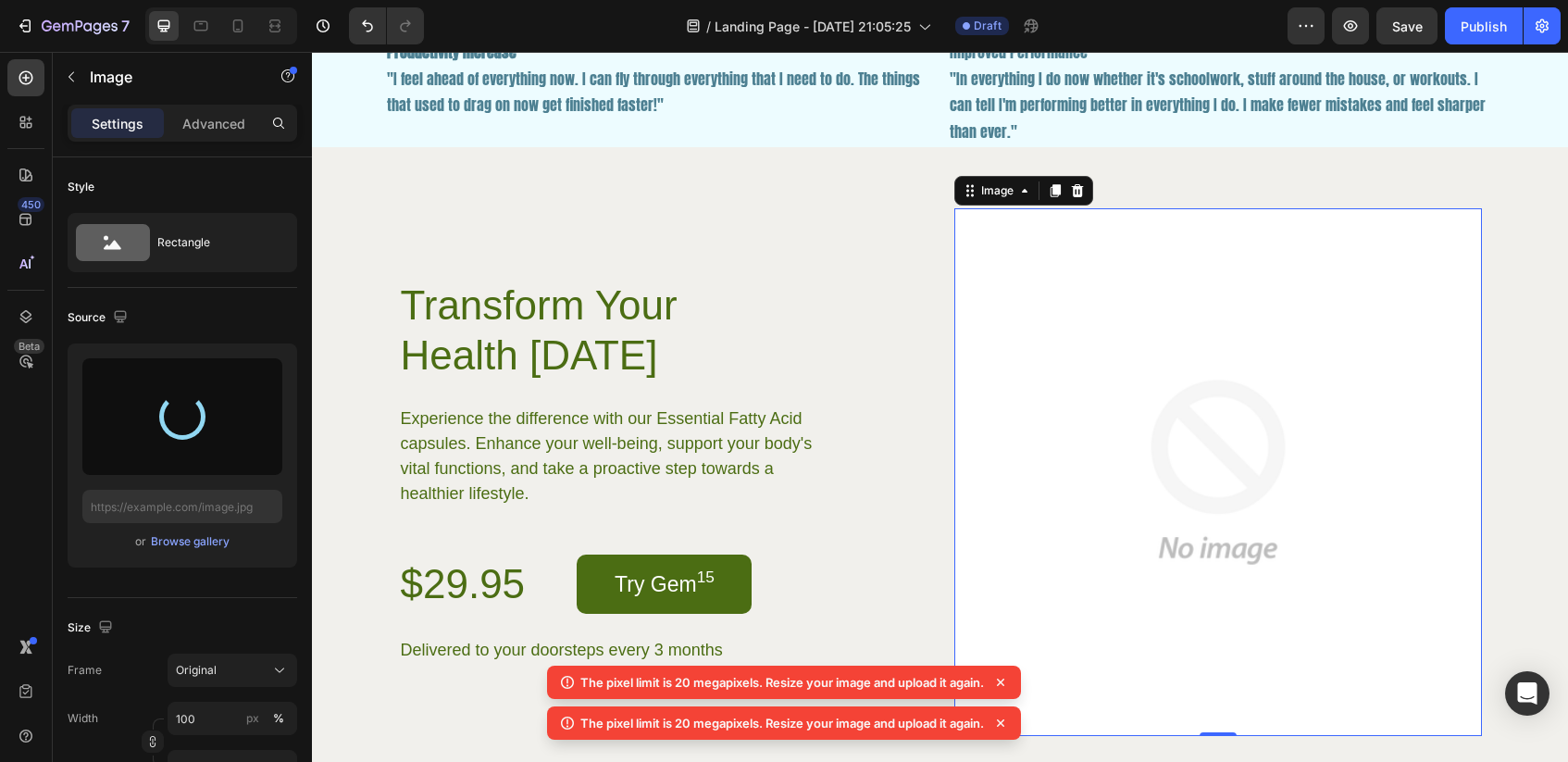
click at [1005, 706] on div "The pixel limit is 20 megapixels. Resize your image and upload it again." at bounding box center [784, 723] width 474 height 34
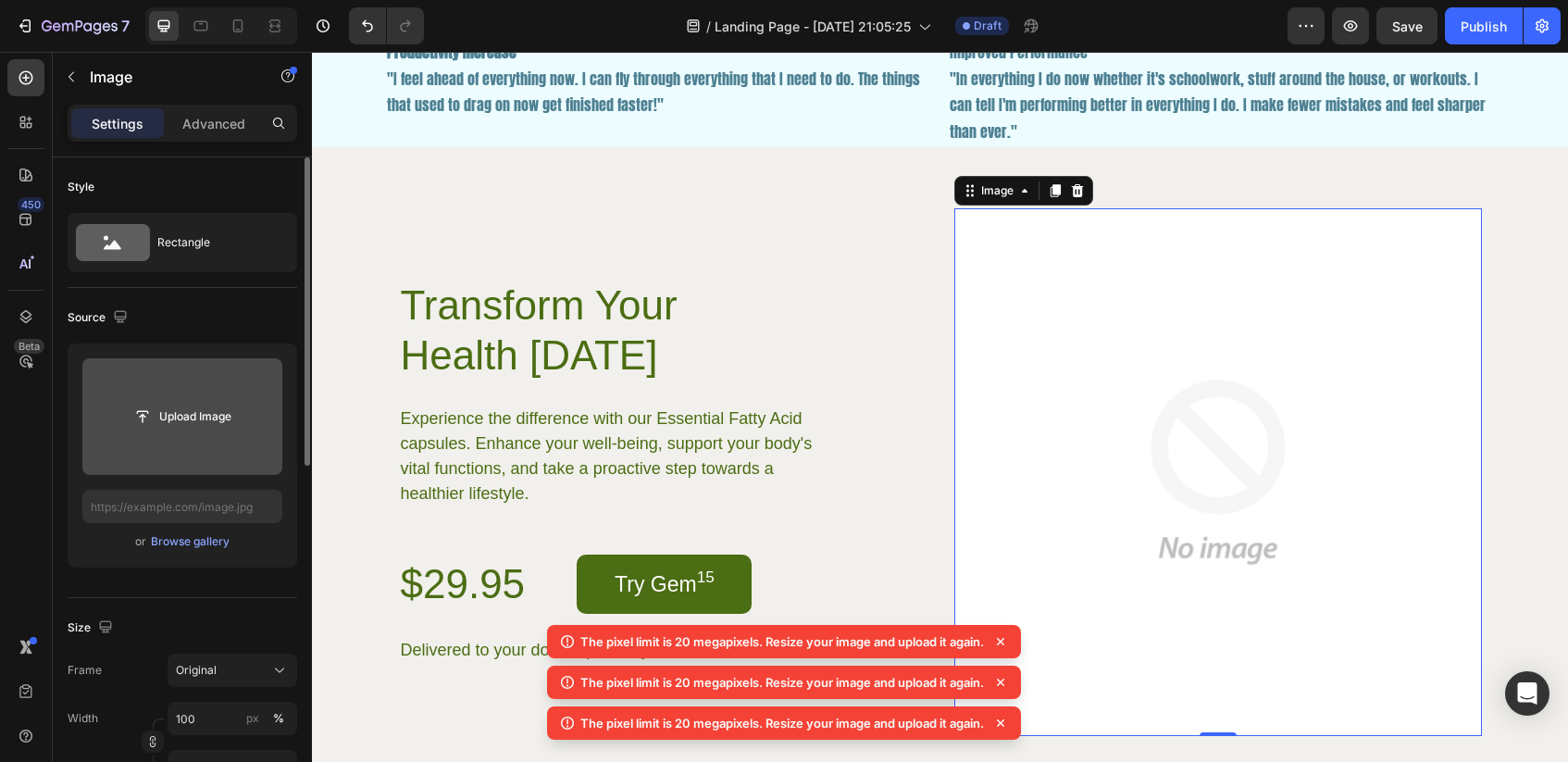
click at [169, 420] on input "file" at bounding box center [182, 416] width 128 height 32
click at [1005, 638] on icon at bounding box center [1001, 641] width 19 height 19
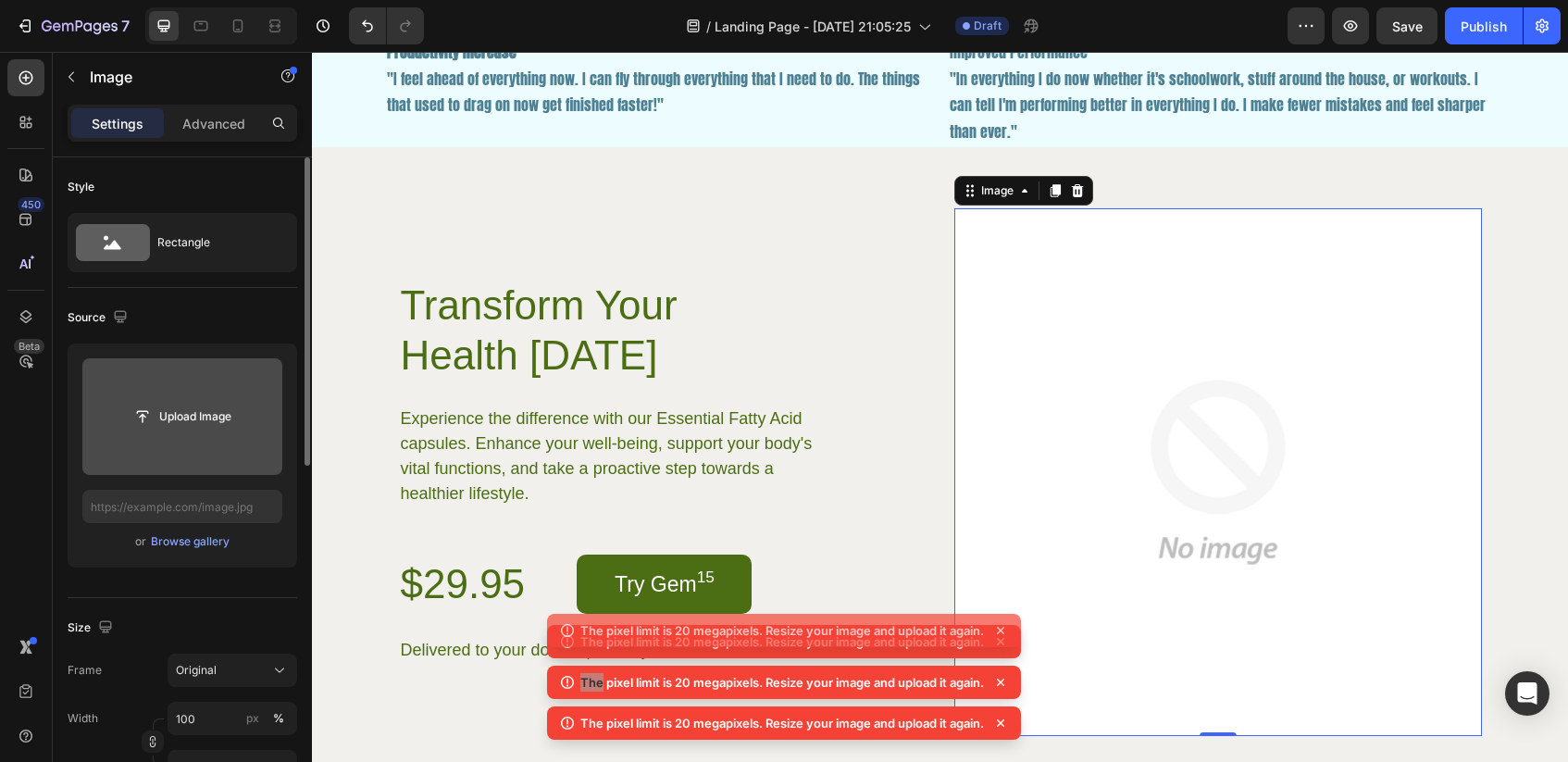
click at [1005, 638] on div "The pixel limit is 20 megapixels. Resize your image and upload it again. The pi…" at bounding box center [784, 666] width 474 height 163
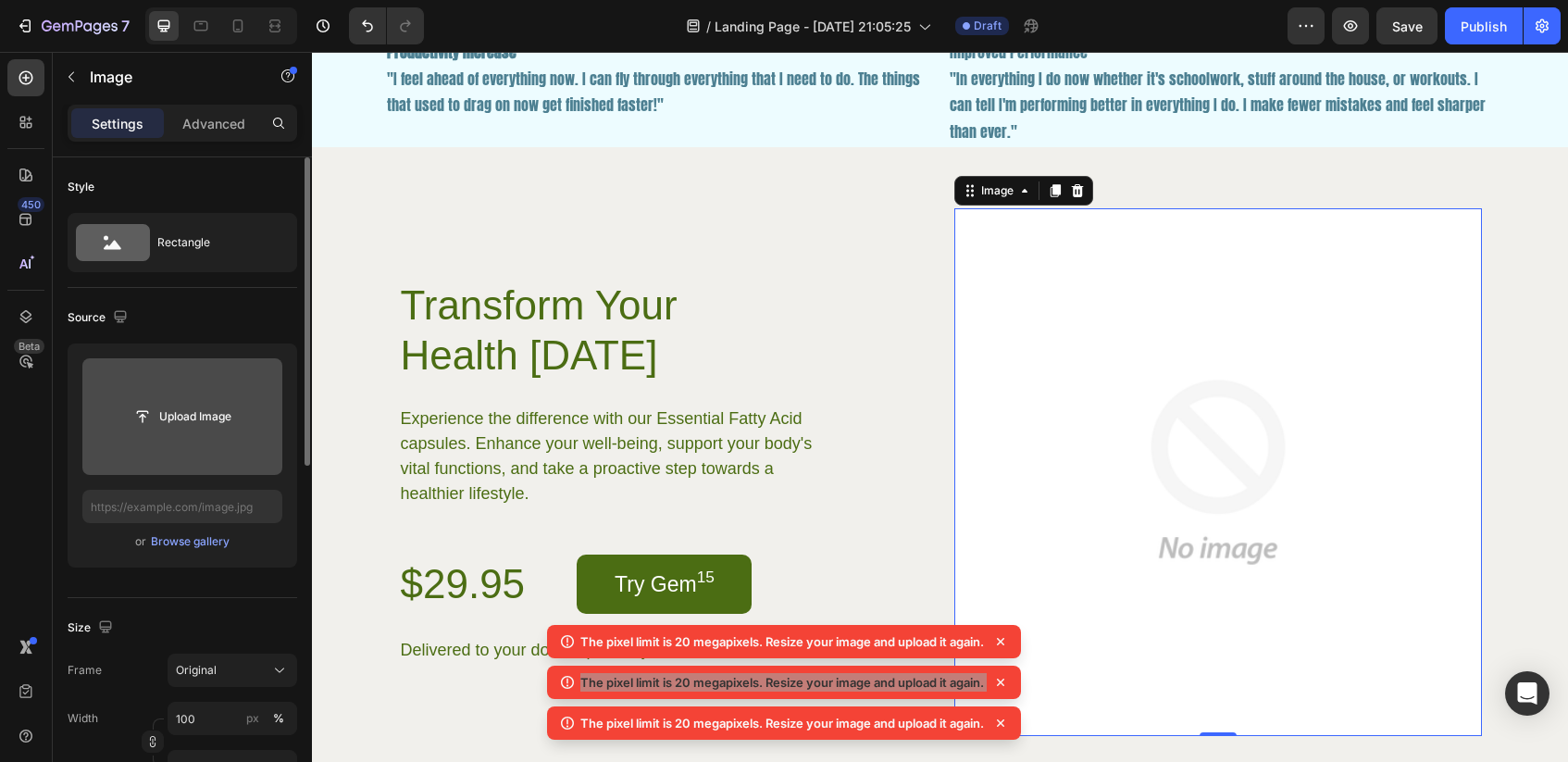
click at [1005, 638] on icon at bounding box center [1001, 641] width 19 height 19
click at [1005, 638] on div "The pixel limit is 20 megapixels. Resize your image and upload it again. The pi…" at bounding box center [784, 686] width 474 height 122
click at [1005, 638] on icon at bounding box center [1001, 641] width 19 height 19
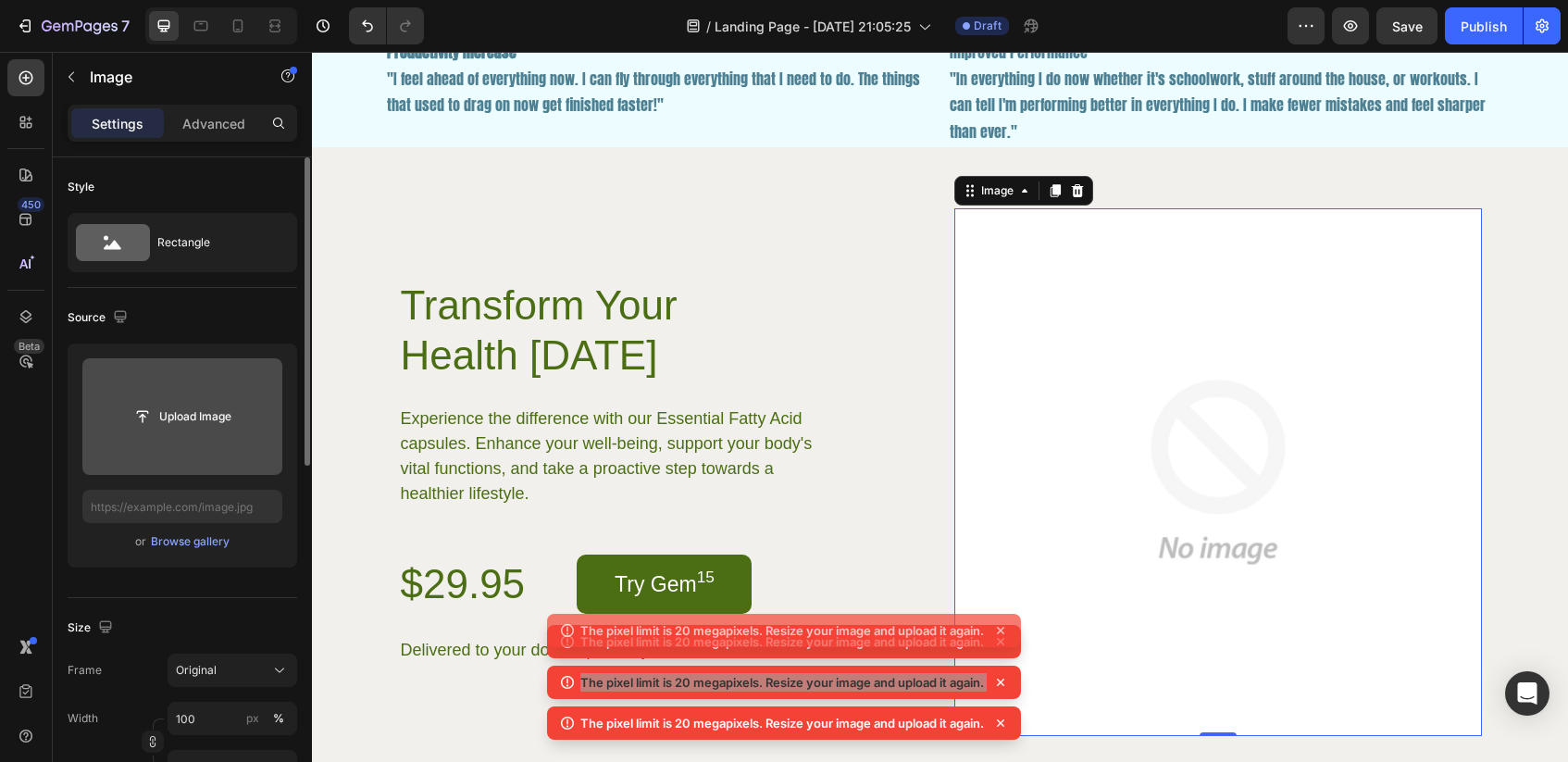
click at [1005, 638] on div "The pixel limit is 20 megapixels. Resize your image and upload it again. The pi…" at bounding box center [784, 666] width 474 height 163
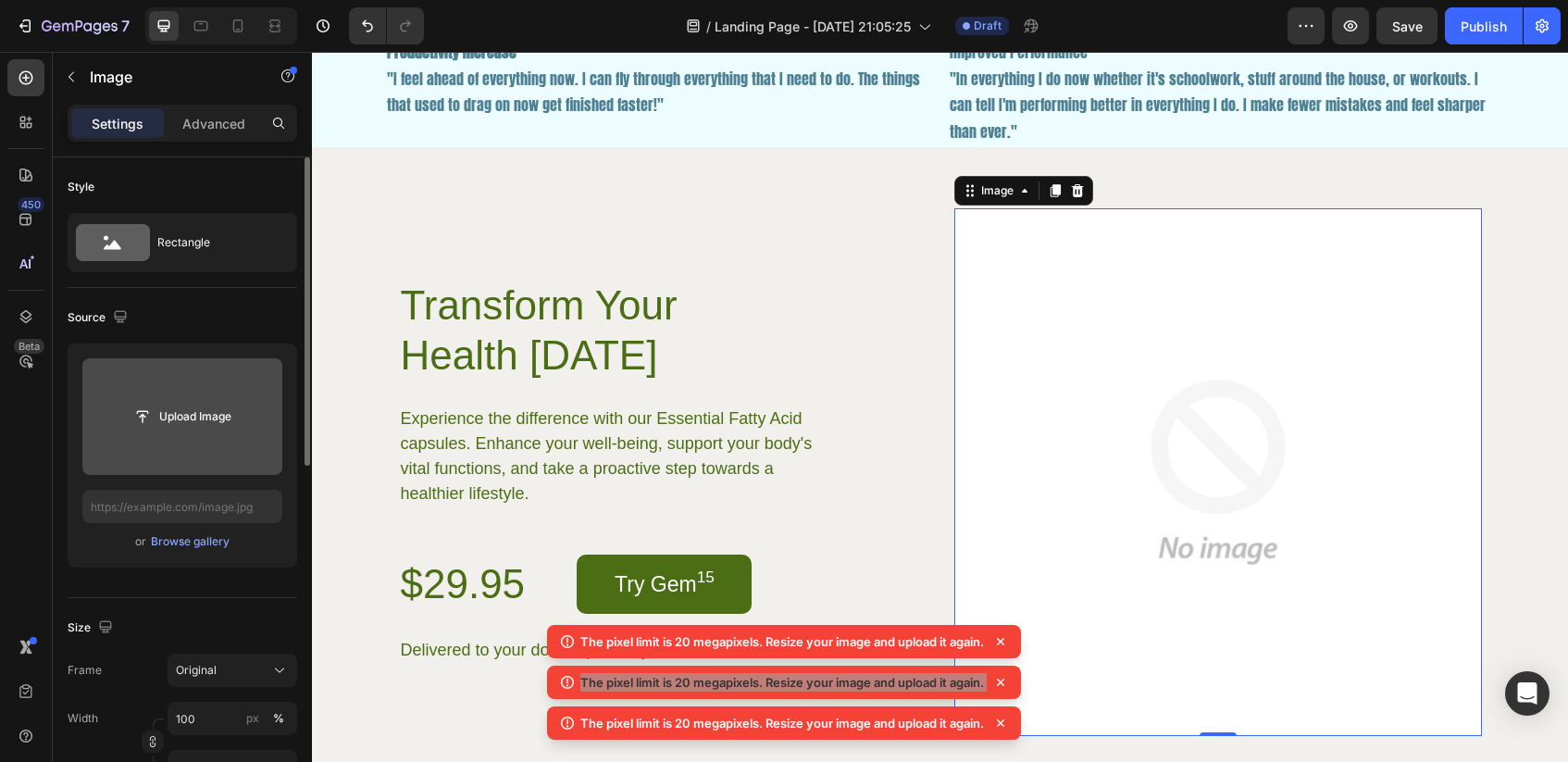
click at [1005, 638] on icon at bounding box center [1001, 641] width 19 height 19
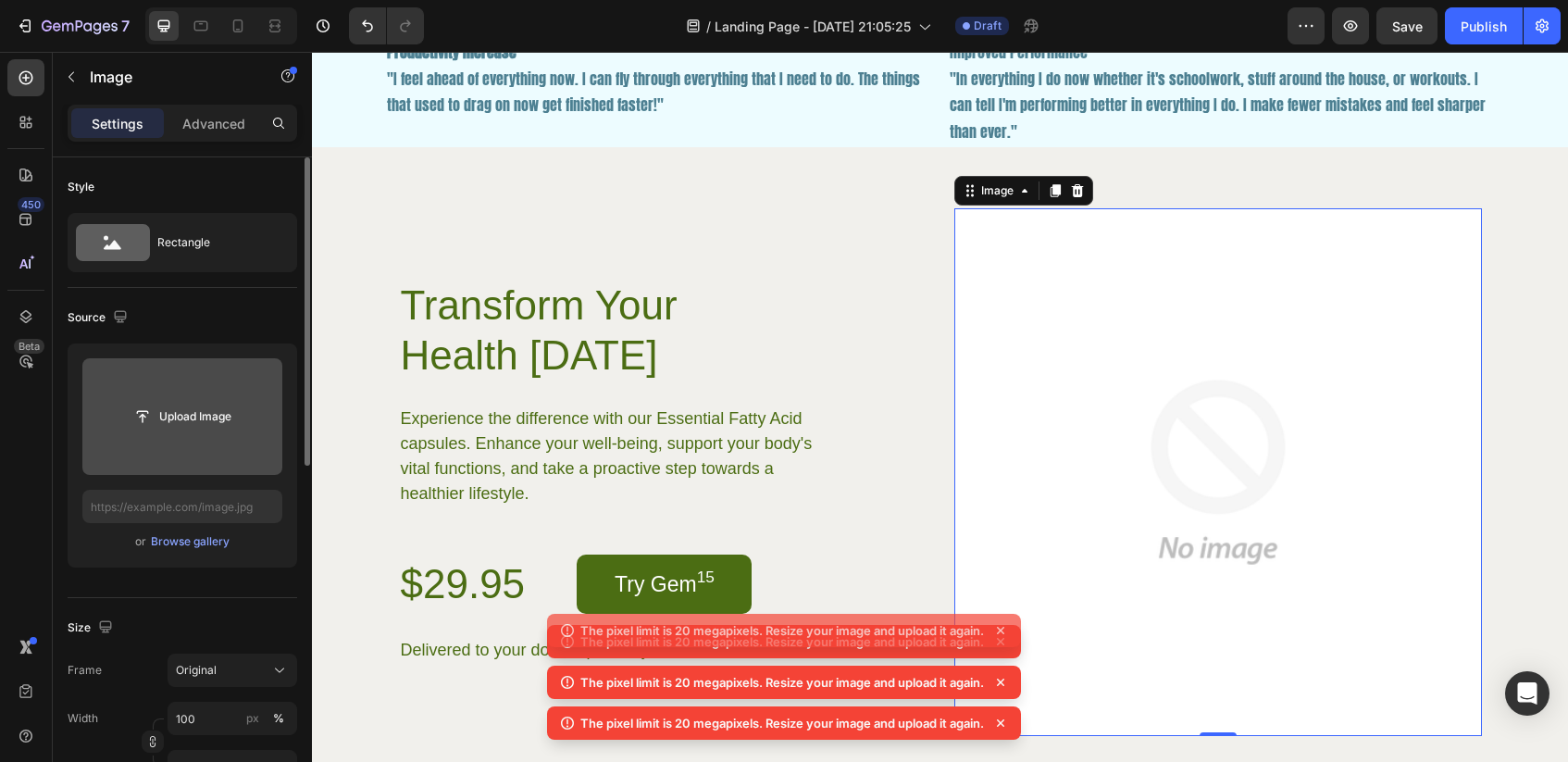
click at [1005, 638] on div "The pixel limit is 20 megapixels. Resize your image and upload it again. The pi…" at bounding box center [784, 666] width 474 height 163
click at [1005, 638] on icon at bounding box center [1001, 641] width 19 height 19
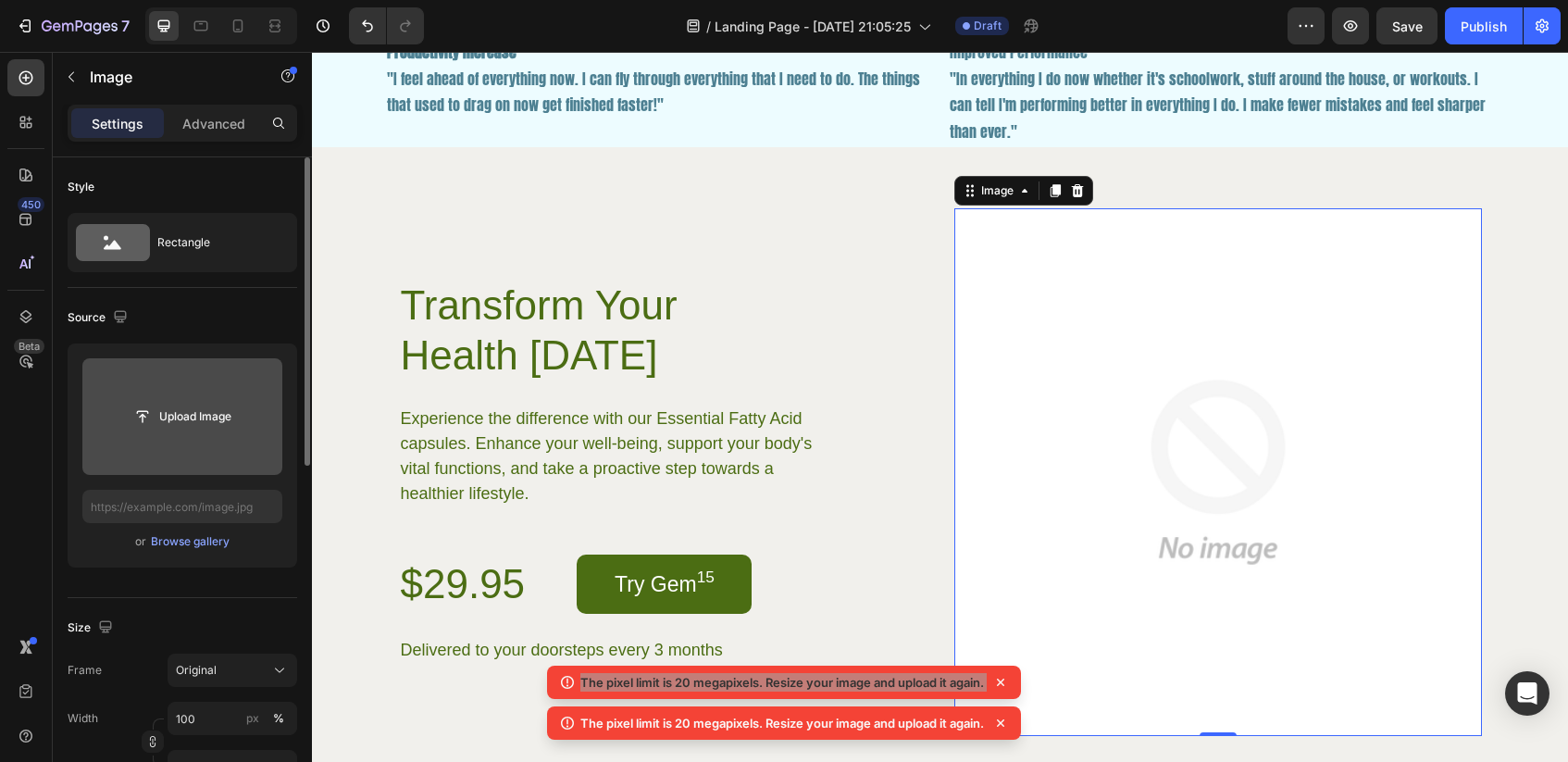
click at [1005, 638] on img at bounding box center [1218, 472] width 528 height 528
click at [1004, 680] on icon at bounding box center [1001, 682] width 19 height 19
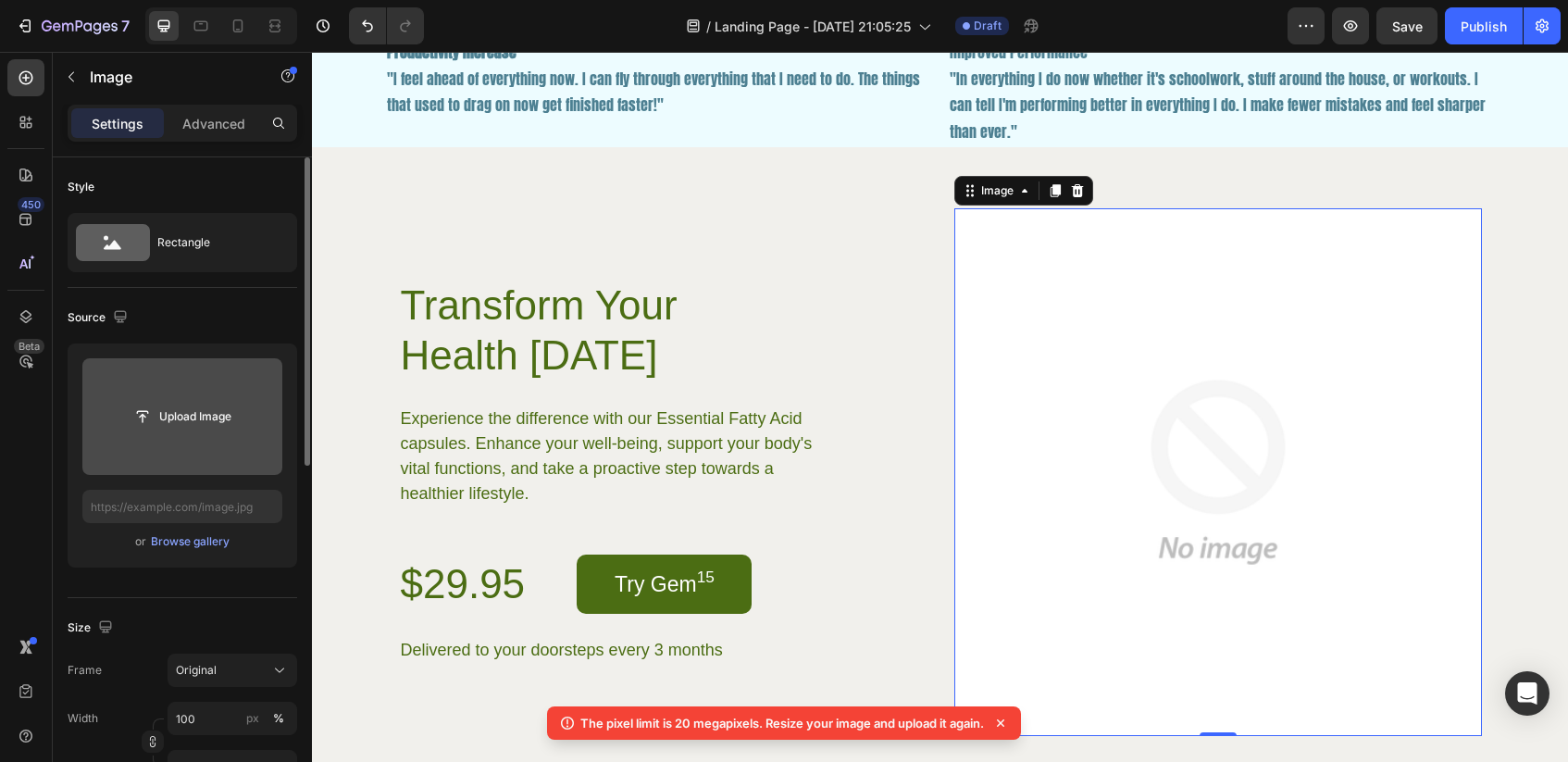
click at [1004, 720] on icon at bounding box center [1001, 722] width 19 height 19
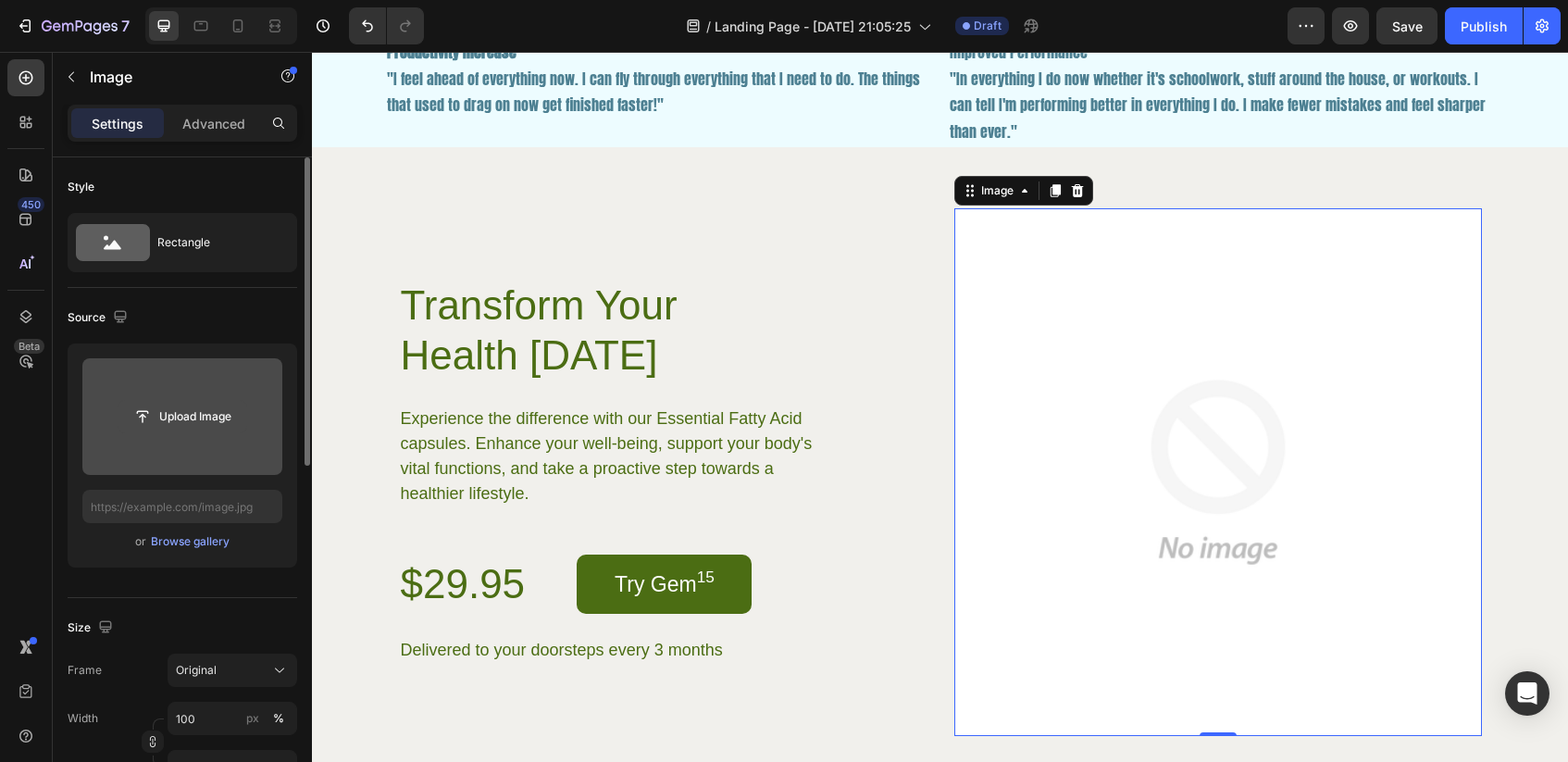
click at [209, 413] on input "file" at bounding box center [182, 416] width 128 height 32
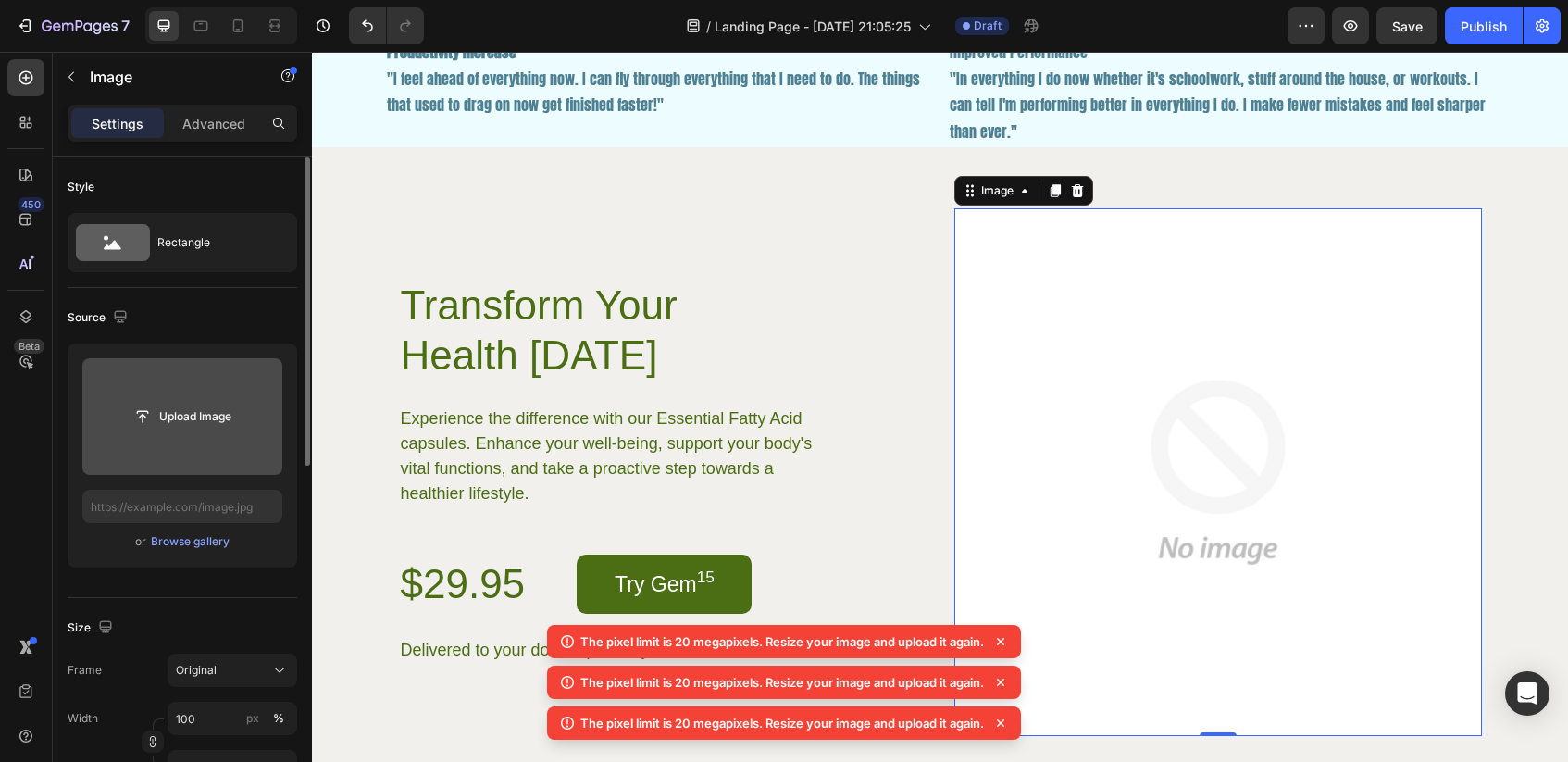
click at [1011, 647] on icon at bounding box center [1001, 641] width 19 height 19
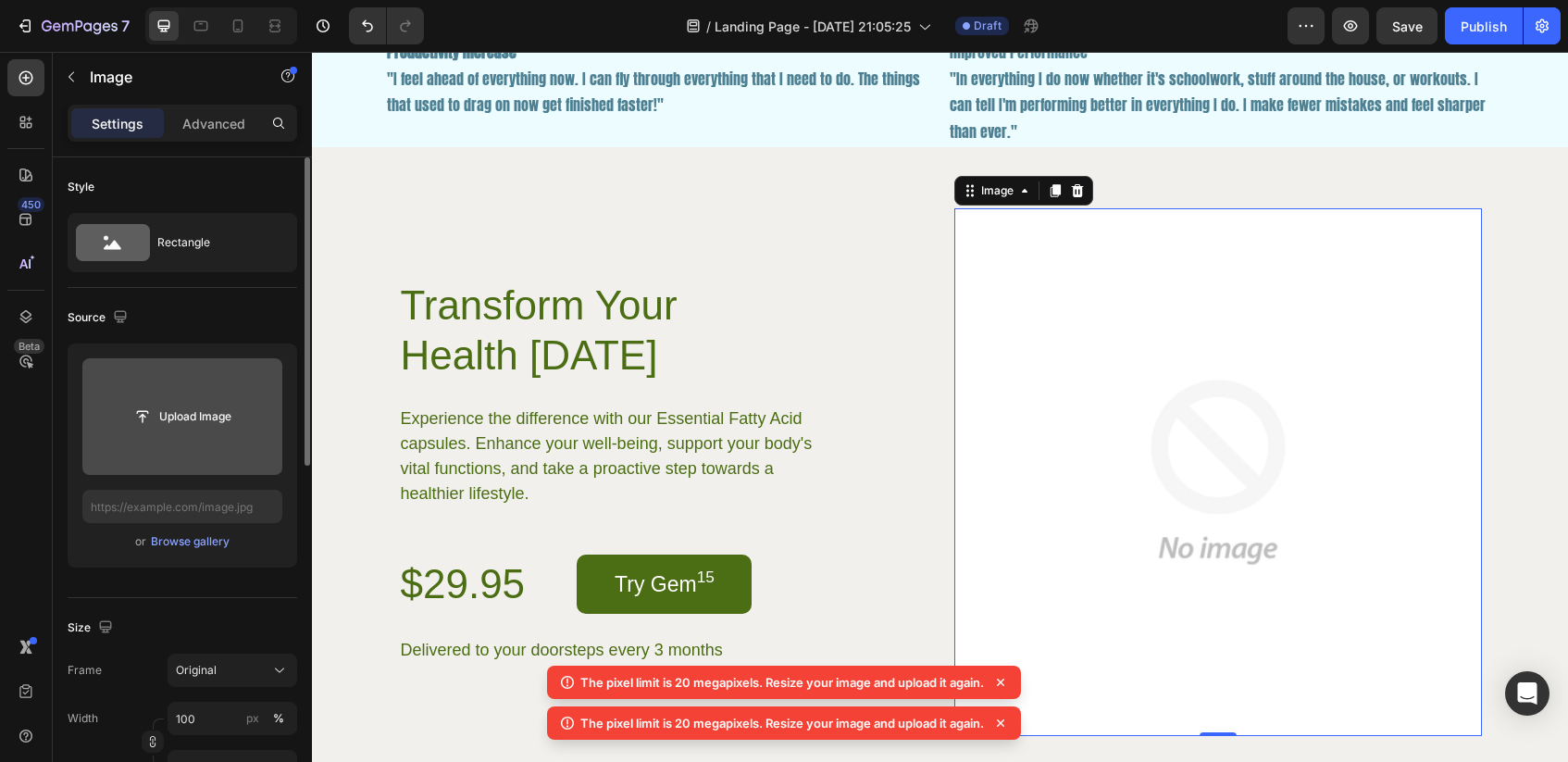
click at [1008, 680] on icon at bounding box center [1001, 682] width 19 height 19
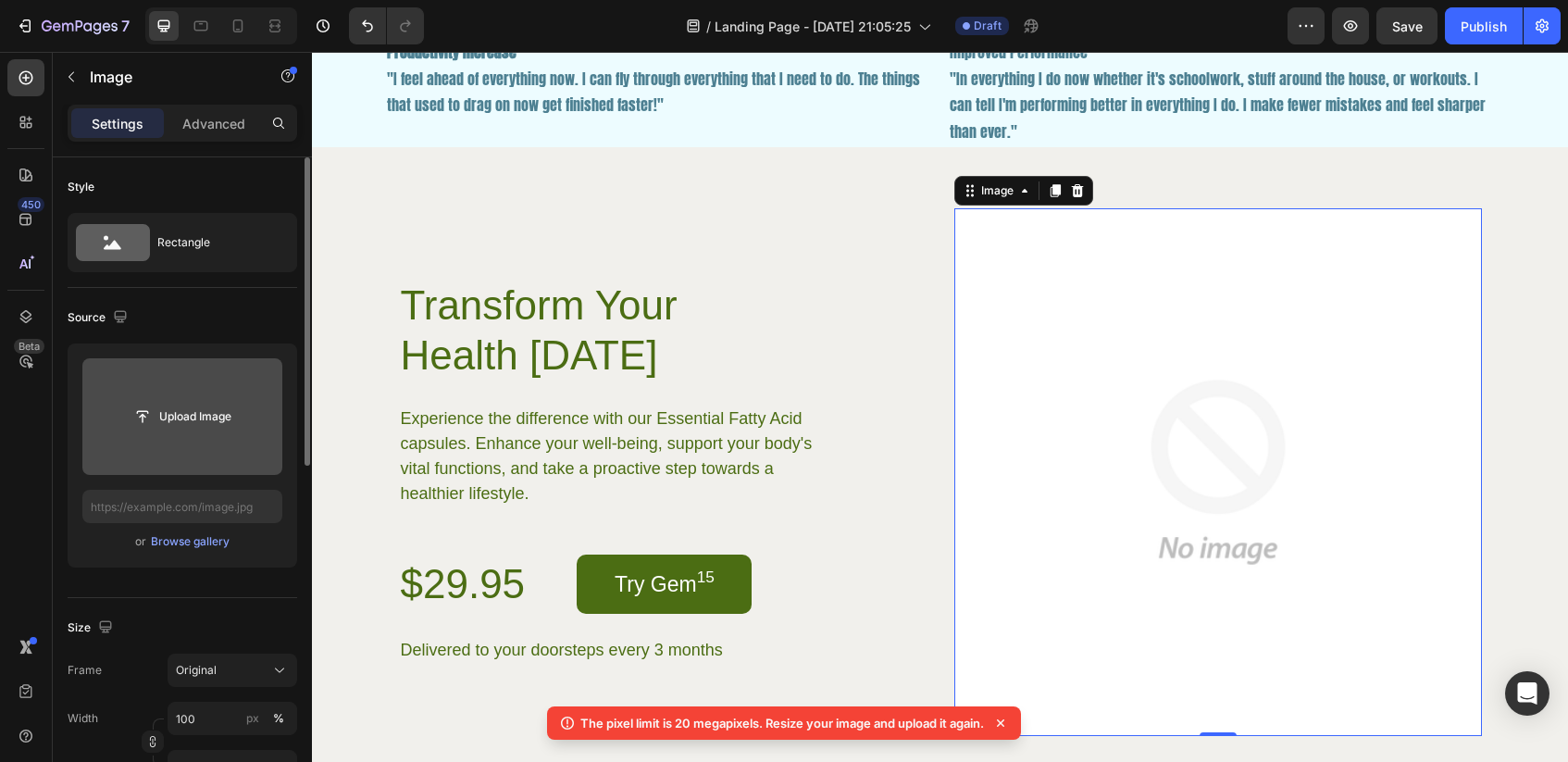
click at [1001, 721] on icon at bounding box center [1001, 722] width 19 height 19
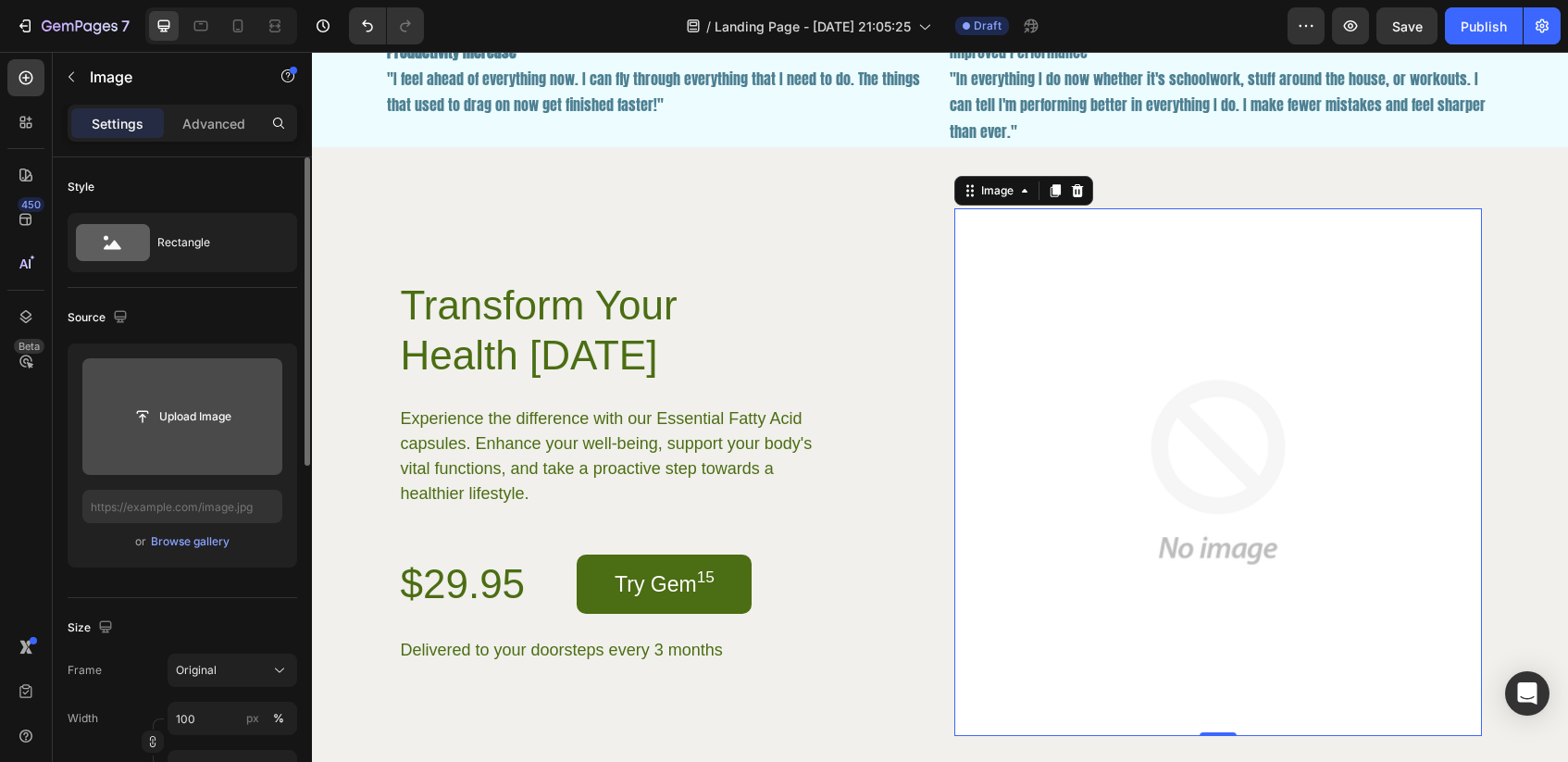
click at [220, 411] on input "file" at bounding box center [182, 416] width 128 height 32
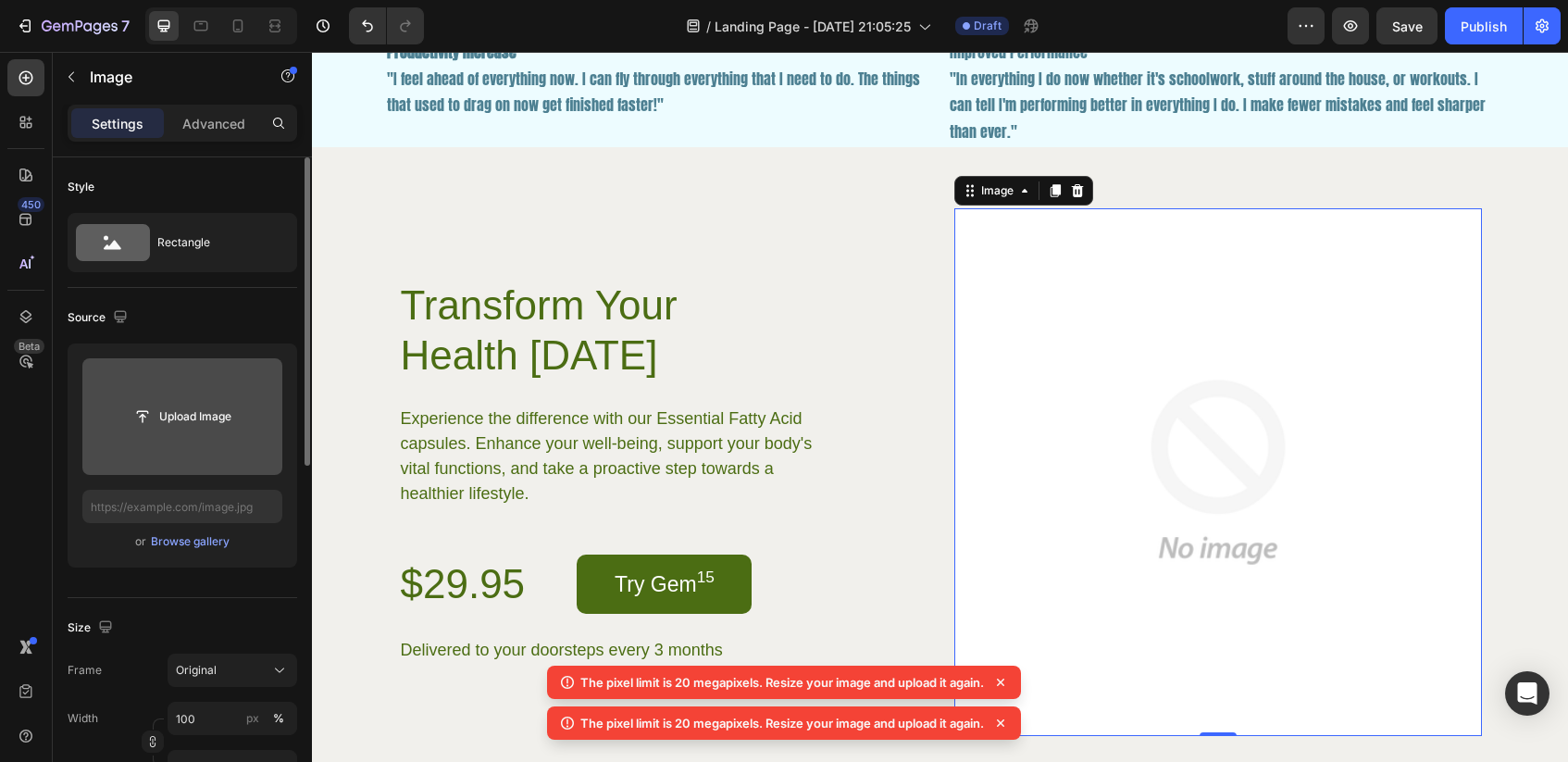
click at [209, 437] on input "file" at bounding box center [182, 416] width 200 height 116
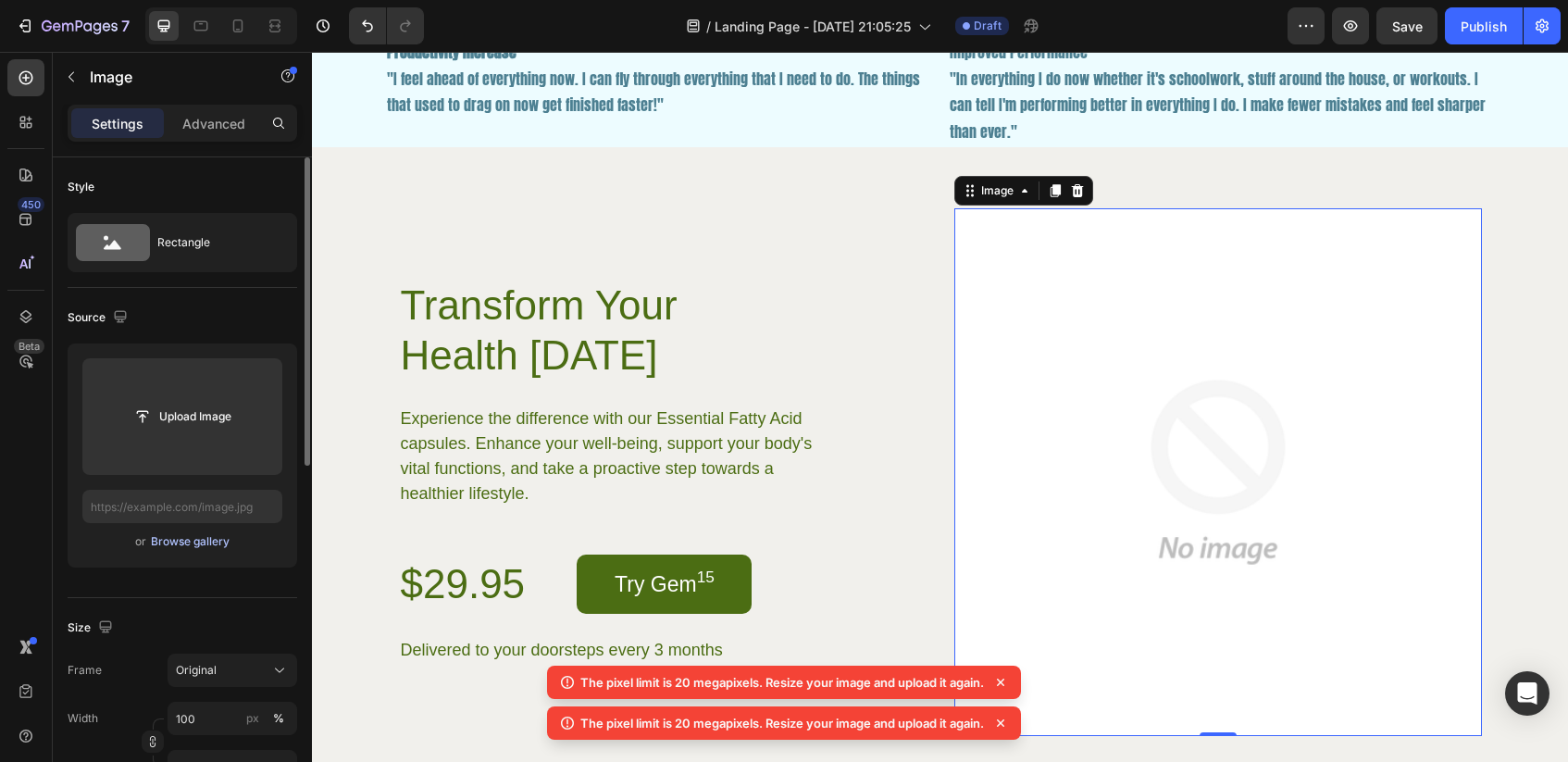
click at [169, 546] on div "Browse gallery" at bounding box center [190, 541] width 78 height 17
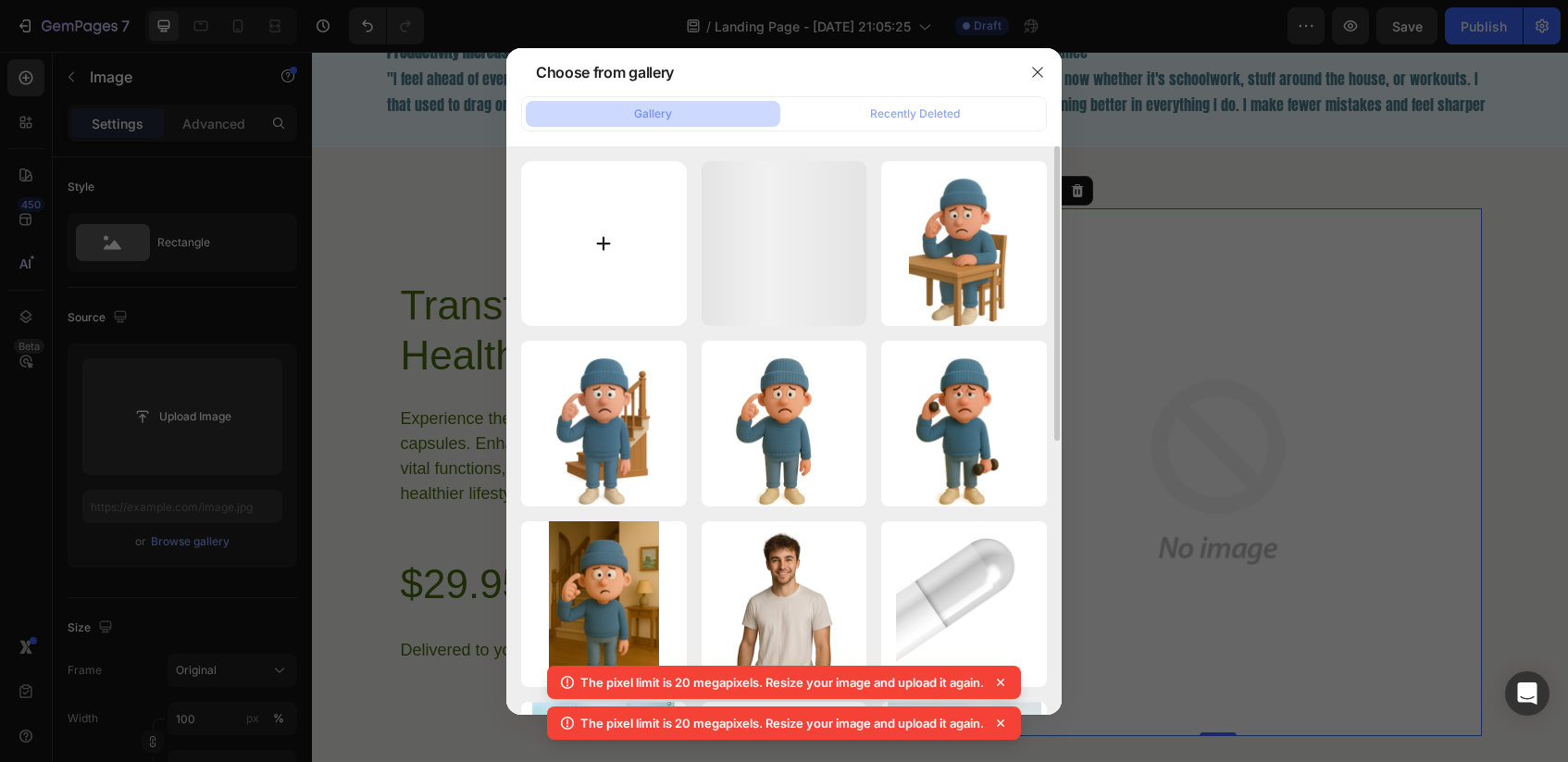
click at [617, 257] on input "file" at bounding box center [604, 243] width 166 height 166
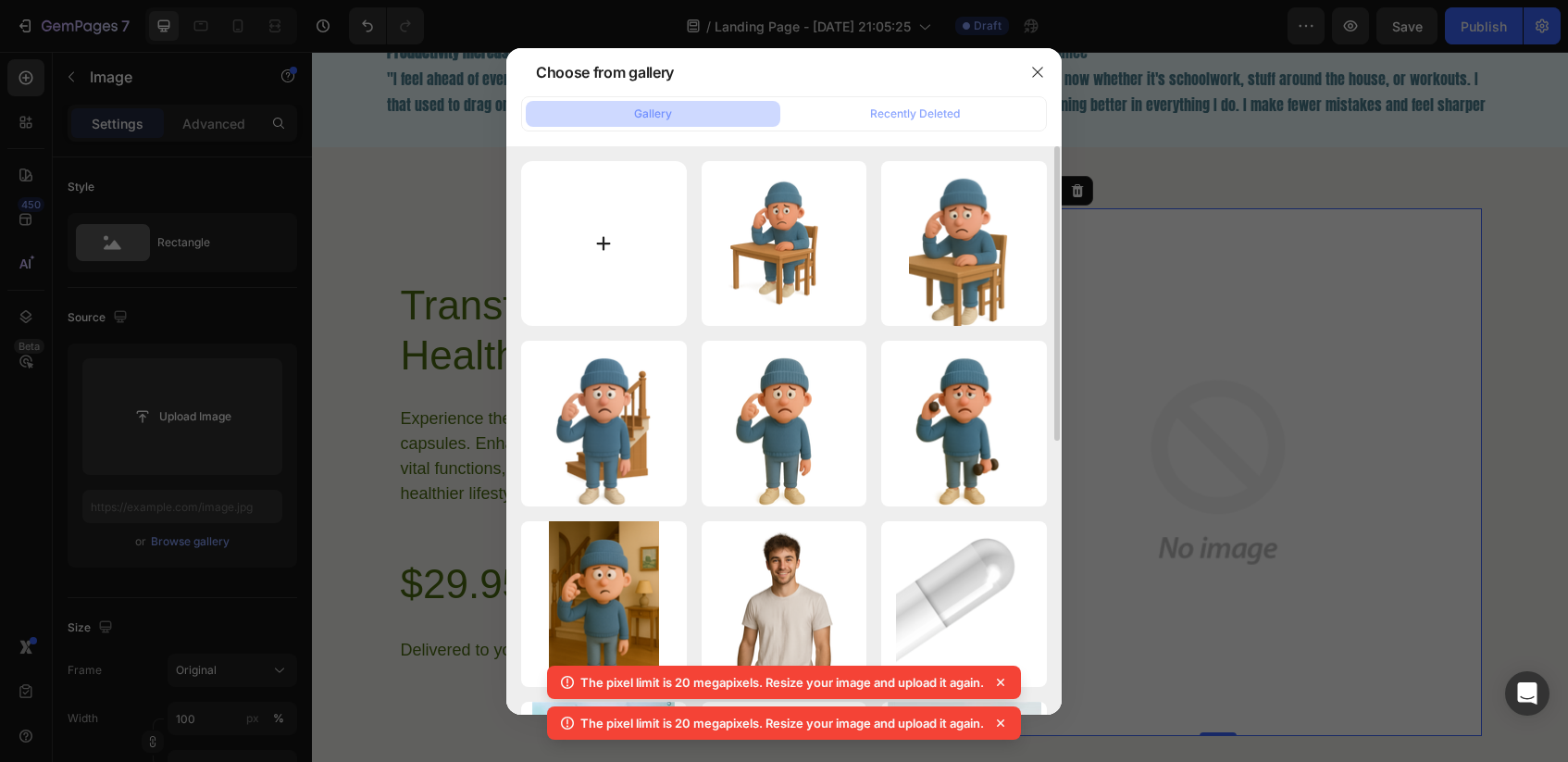
type input "C:\fakepath\thnk rock copy.webp"
